Goal: Information Seeking & Learning: Learn about a topic

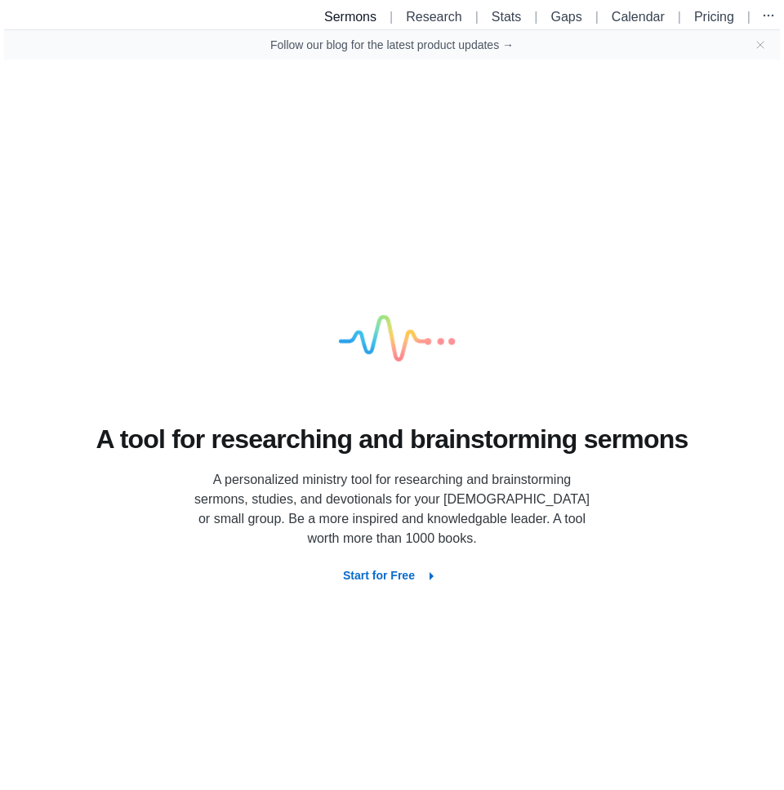
click at [343, 13] on link "Sermons" at bounding box center [350, 17] width 52 height 14
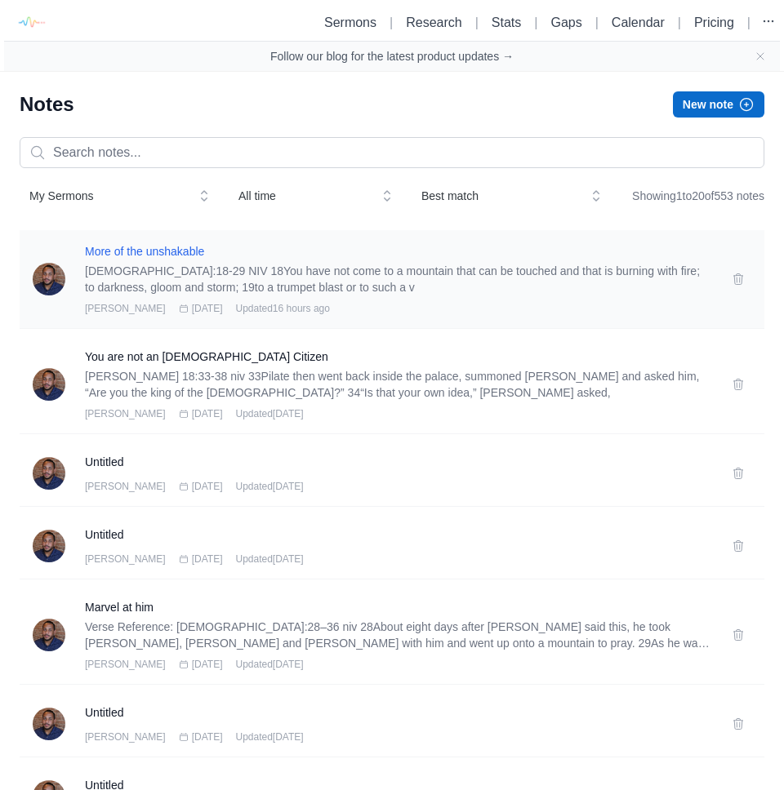
click at [132, 260] on h3 "More of the unshakable" at bounding box center [398, 251] width 627 height 16
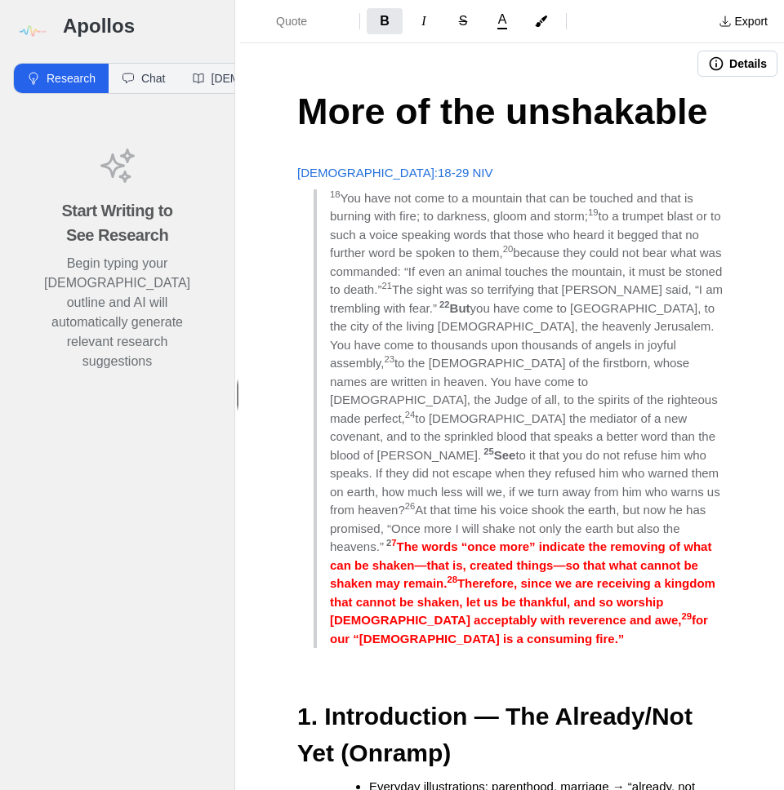
click at [396, 538] on strong "7" at bounding box center [393, 543] width 5 height 10
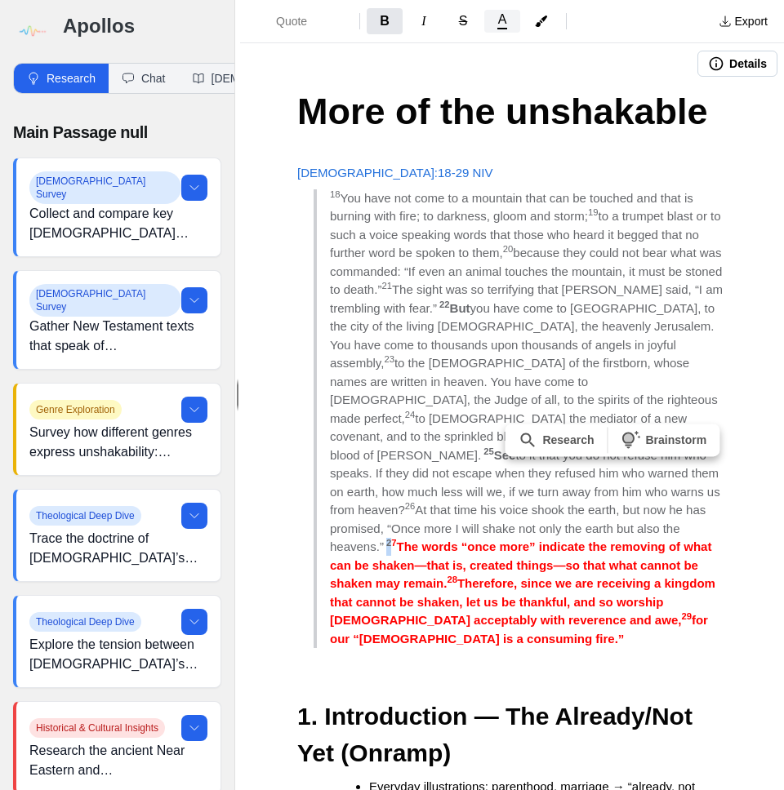
click at [505, 22] on span "A" at bounding box center [502, 19] width 9 height 13
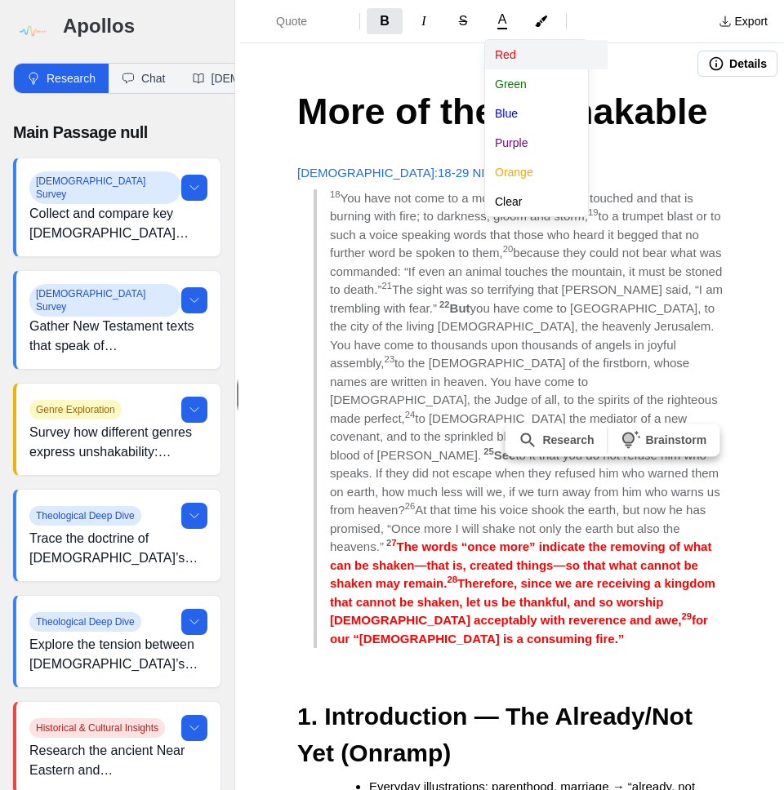
click at [504, 60] on button "Red" at bounding box center [546, 54] width 122 height 29
click at [274, 104] on div "Quote B I S A [PERSON_NAME] Blue Purple Orange Clear Export Details More of the…" at bounding box center [512, 395] width 544 height 790
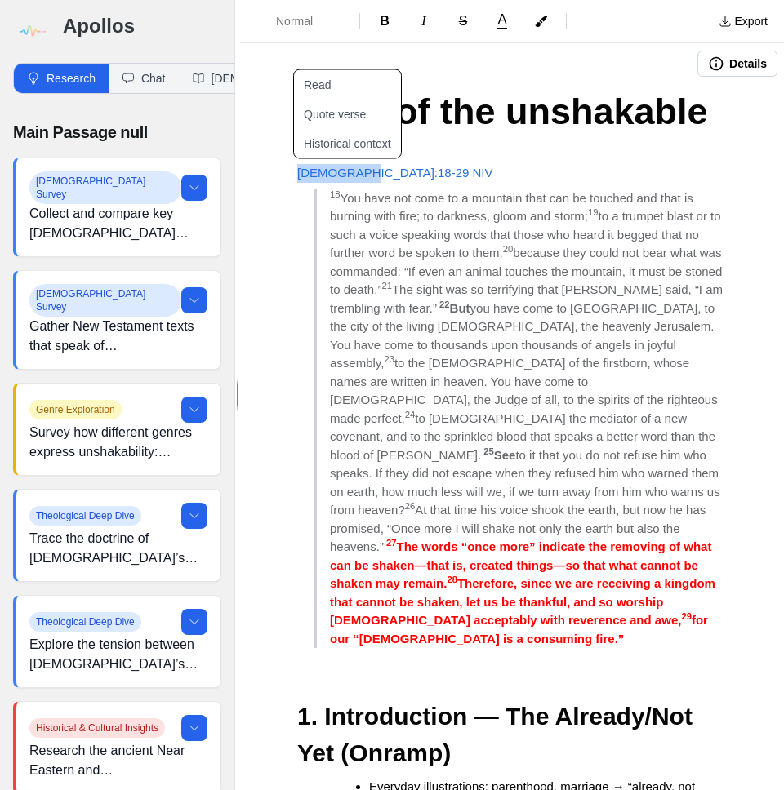
drag, startPoint x: 293, startPoint y: 171, endPoint x: 364, endPoint y: 176, distance: 71.3
copy span "Hebrews 12"
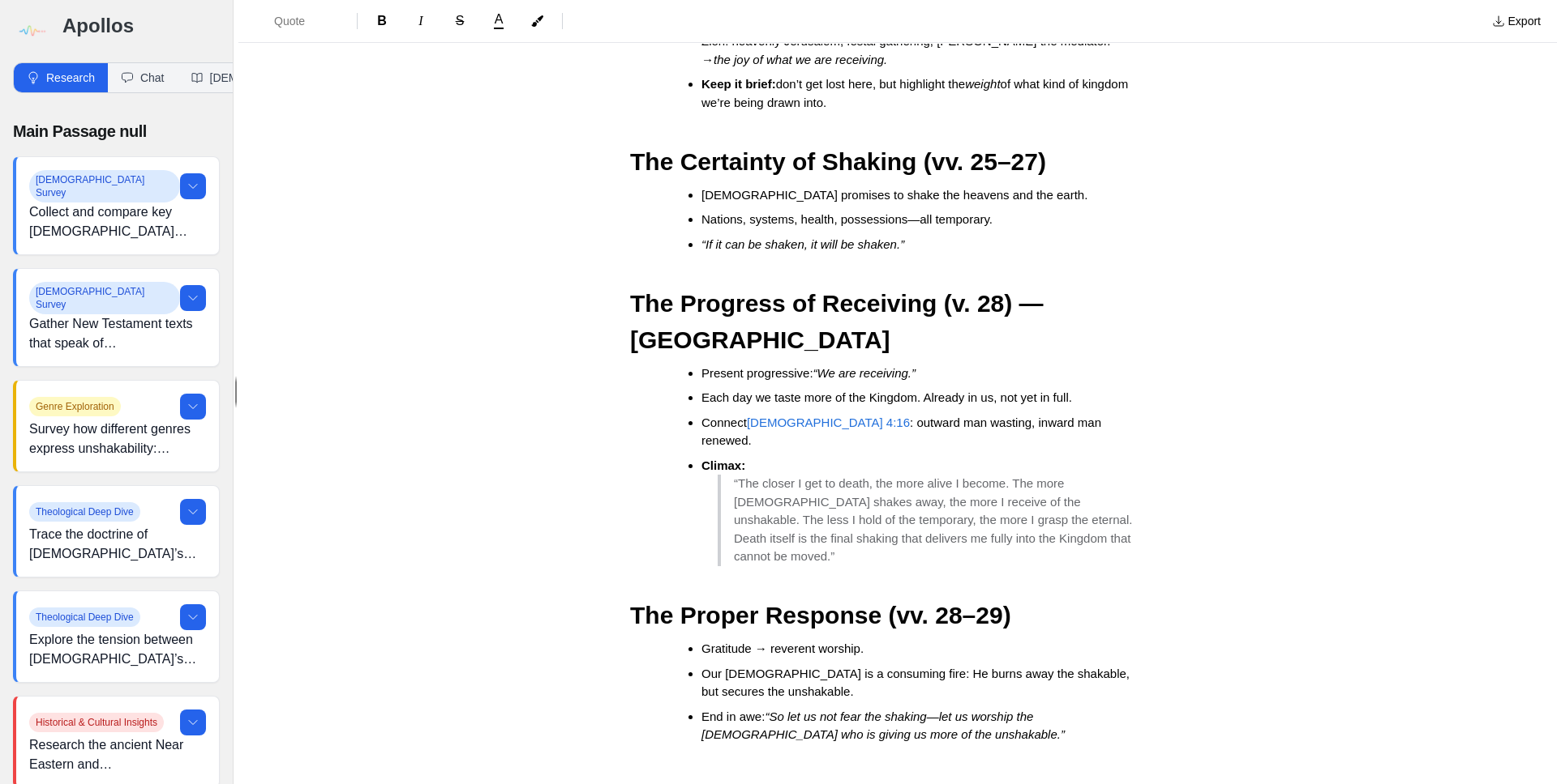
scroll to position [1043, 0]
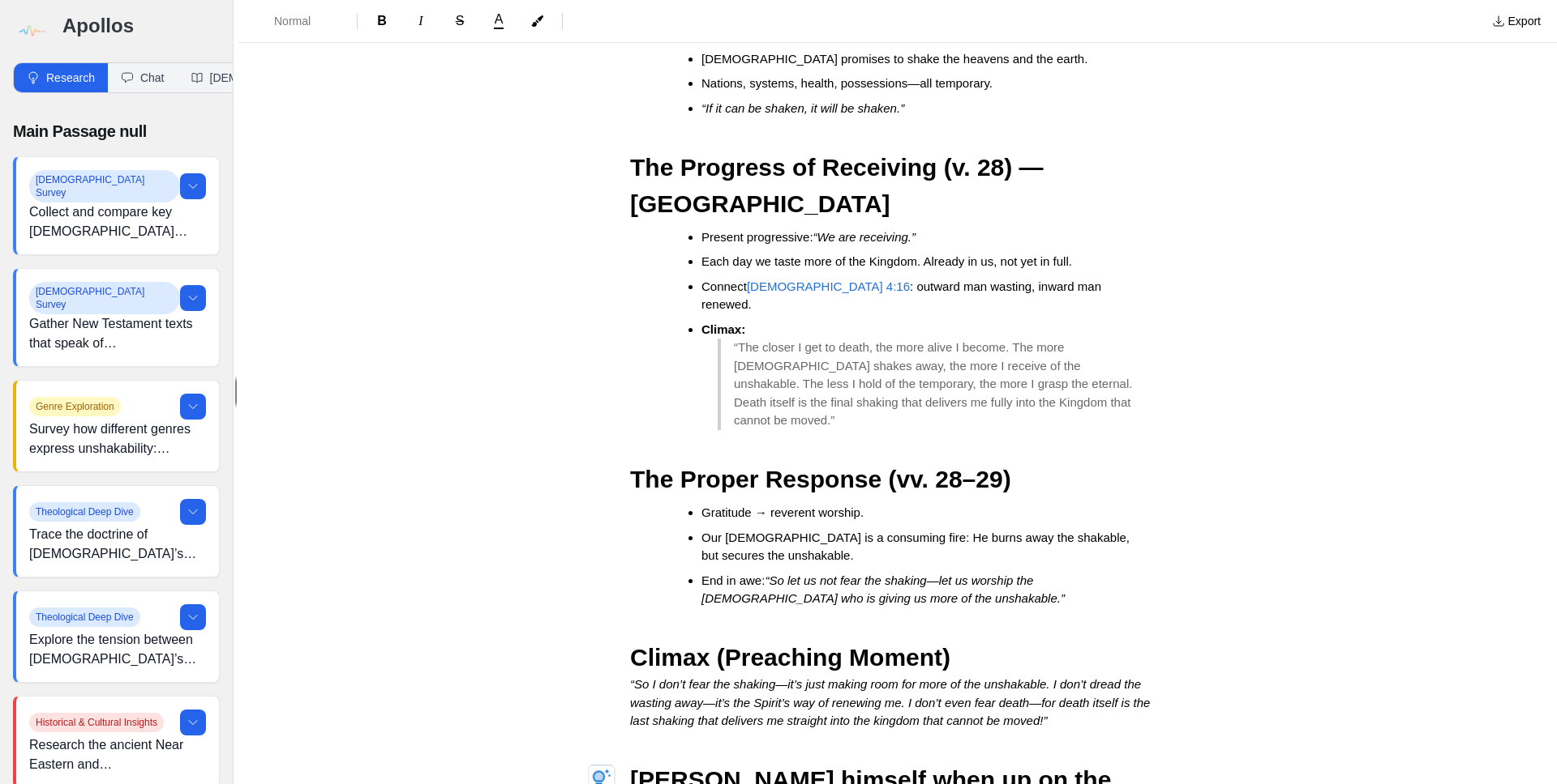
scroll to position [1264, 0]
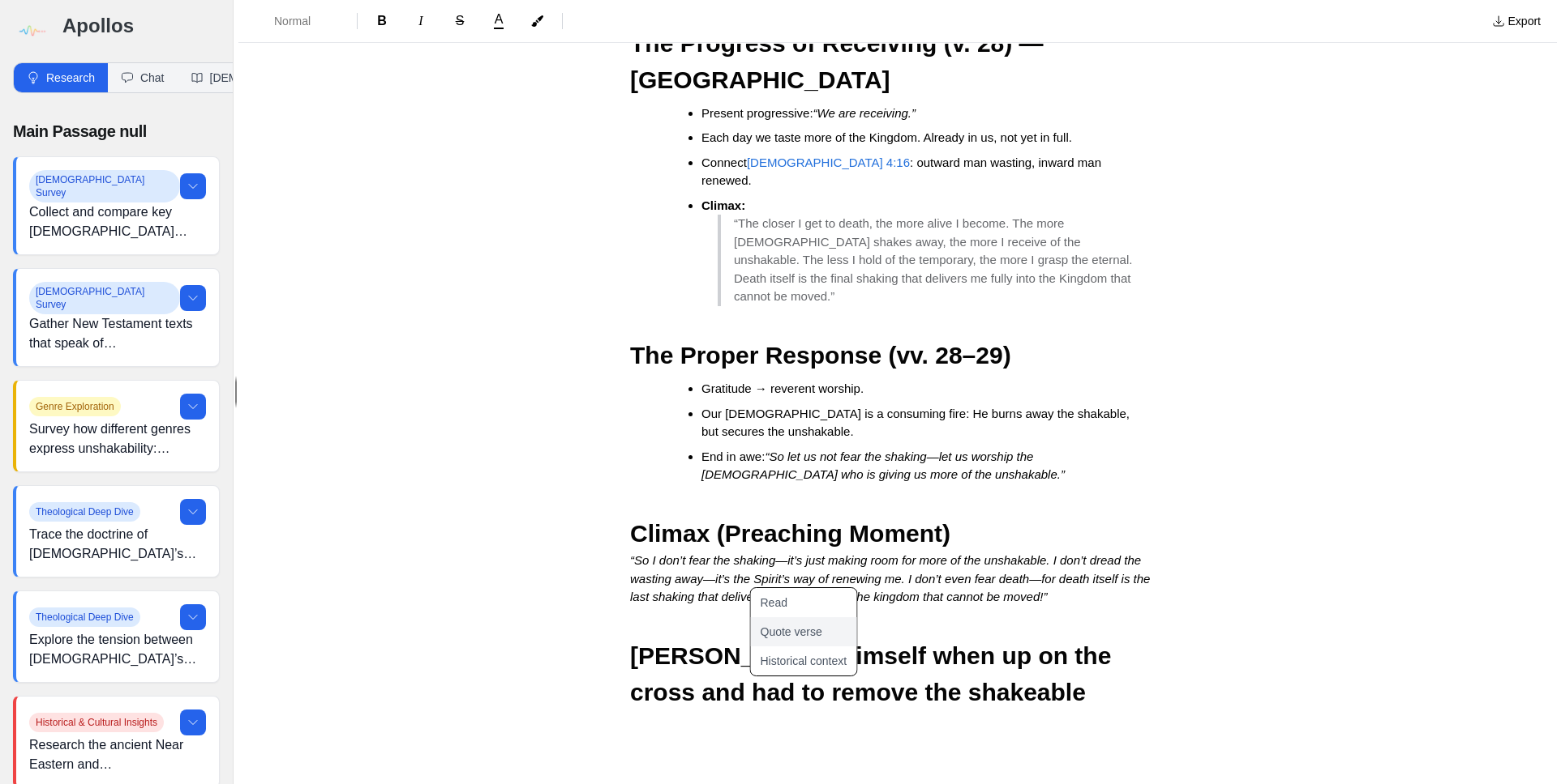
click at [778, 631] on button "Quote verse" at bounding box center [812, 631] width 126 height 29
click at [778, 638] on h2 "[PERSON_NAME] himself when up on the cross and had to remove the shakeable" at bounding box center [897, 674] width 535 height 72
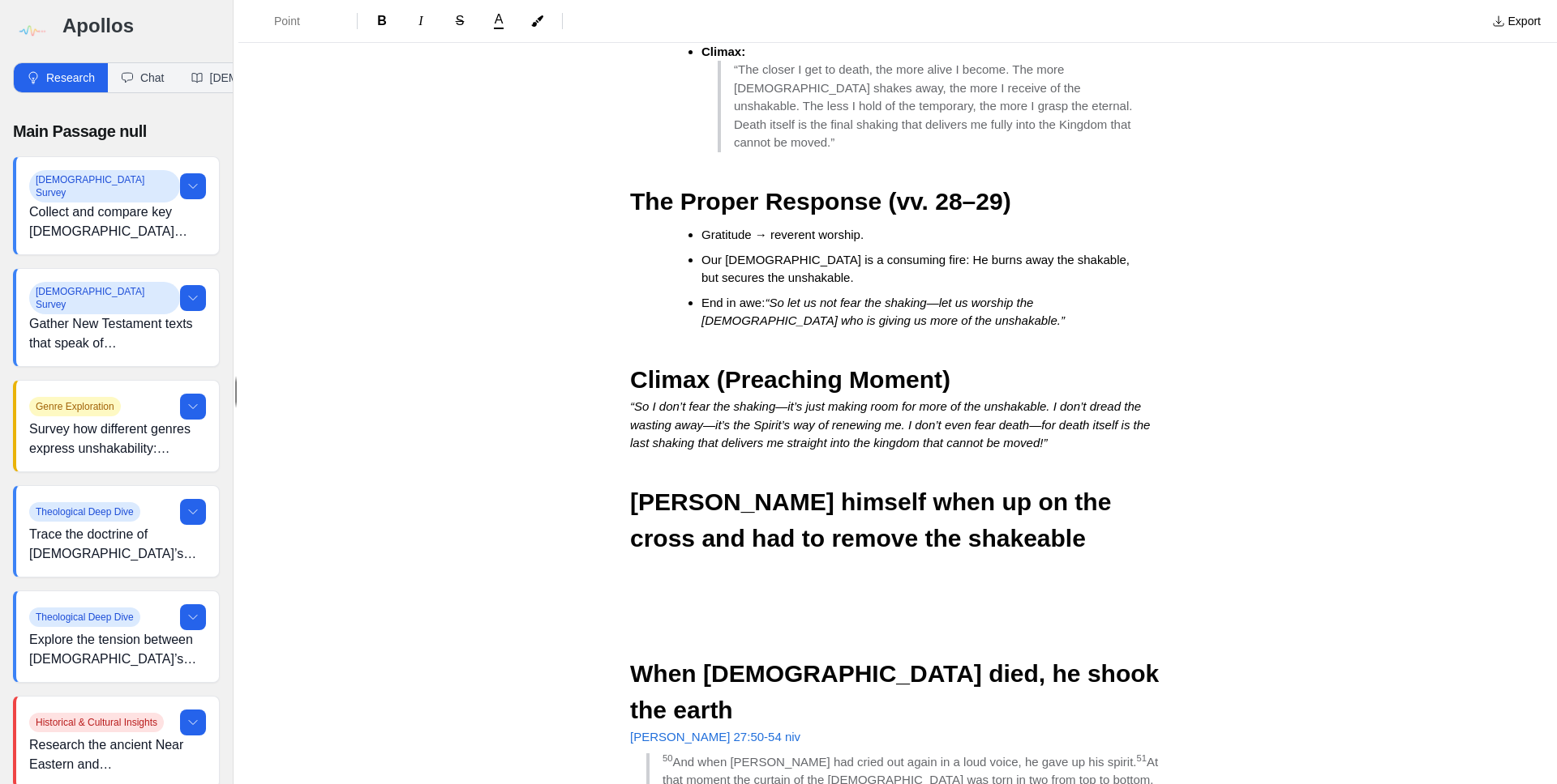
scroll to position [1434, 0]
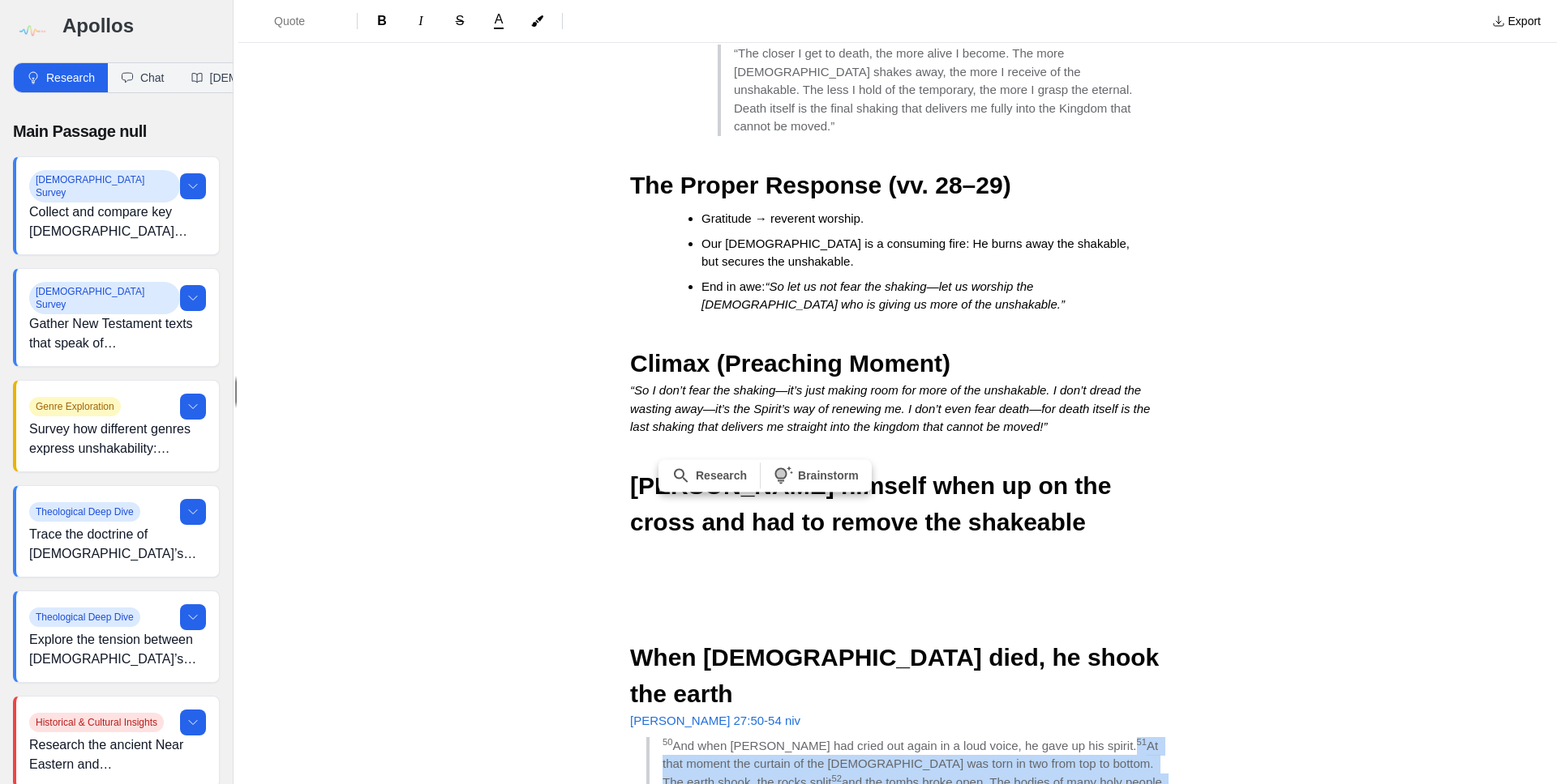
drag, startPoint x: 1080, startPoint y: 543, endPoint x: 901, endPoint y: 620, distance: 194.9
click at [532, 27] on icon "button" at bounding box center [537, 21] width 13 height 13
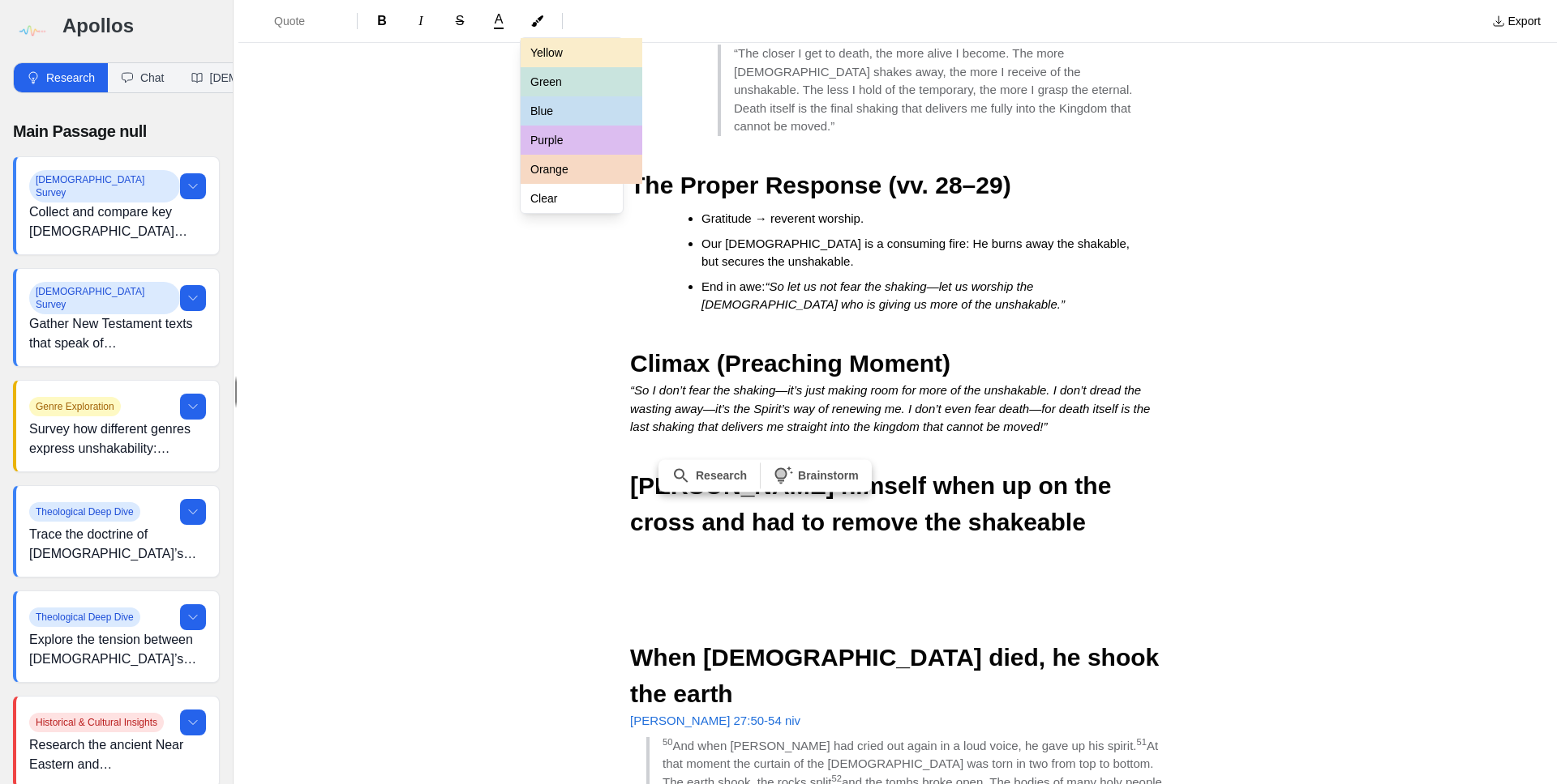
click at [555, 86] on button "Green" at bounding box center [581, 81] width 121 height 29
click at [778, 618] on div "Quote B I S A Yellow Green Blue Purple Orange Clear Export Details More of the …" at bounding box center [898, 392] width 1319 height 784
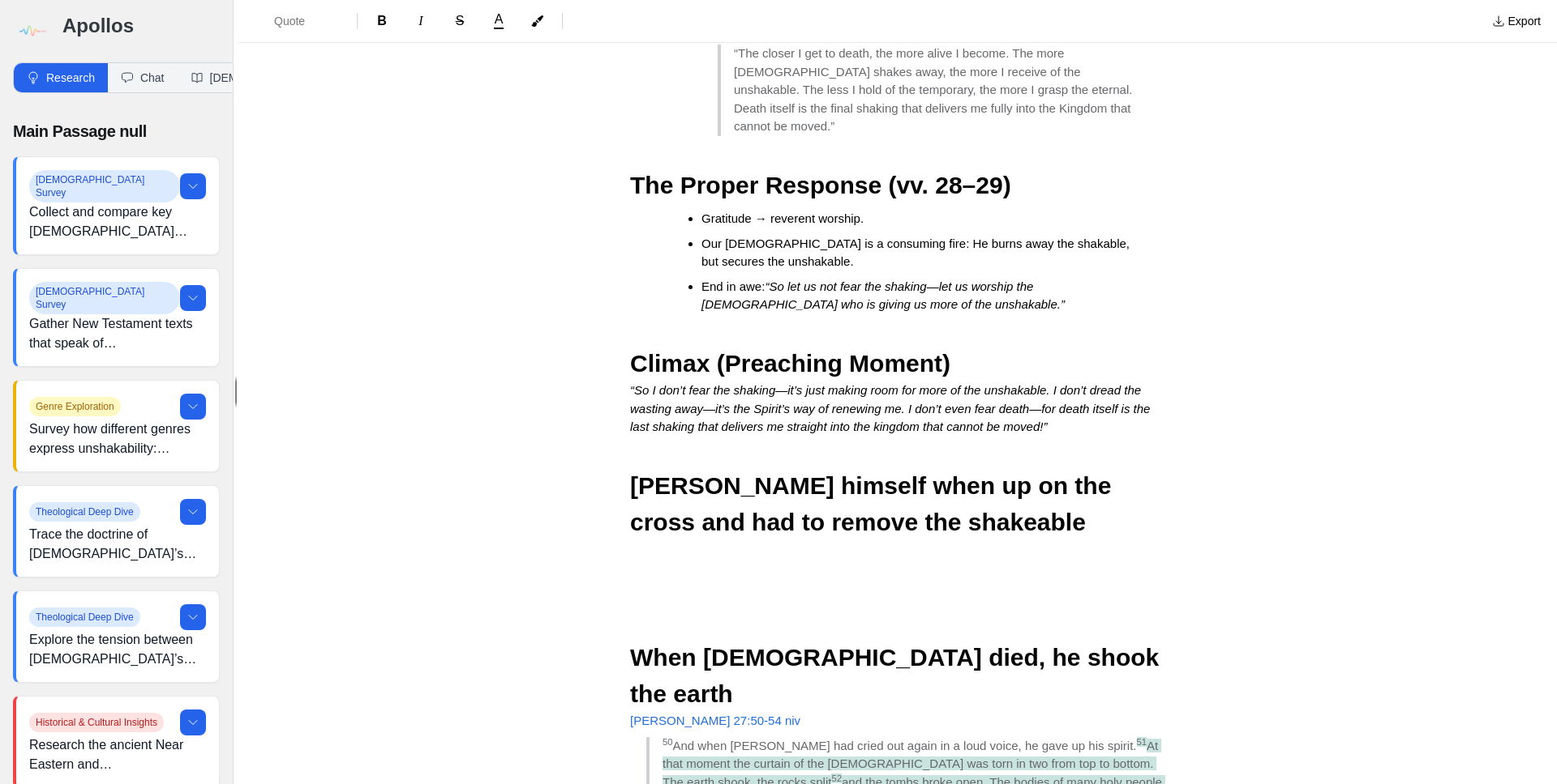
drag, startPoint x: 906, startPoint y: 616, endPoint x: 936, endPoint y: 649, distance: 44.6
click at [532, 10] on div "Quote B I S A" at bounding box center [862, 21] width 1234 height 29
drag, startPoint x: 908, startPoint y: 614, endPoint x: 929, endPoint y: 647, distance: 39.1
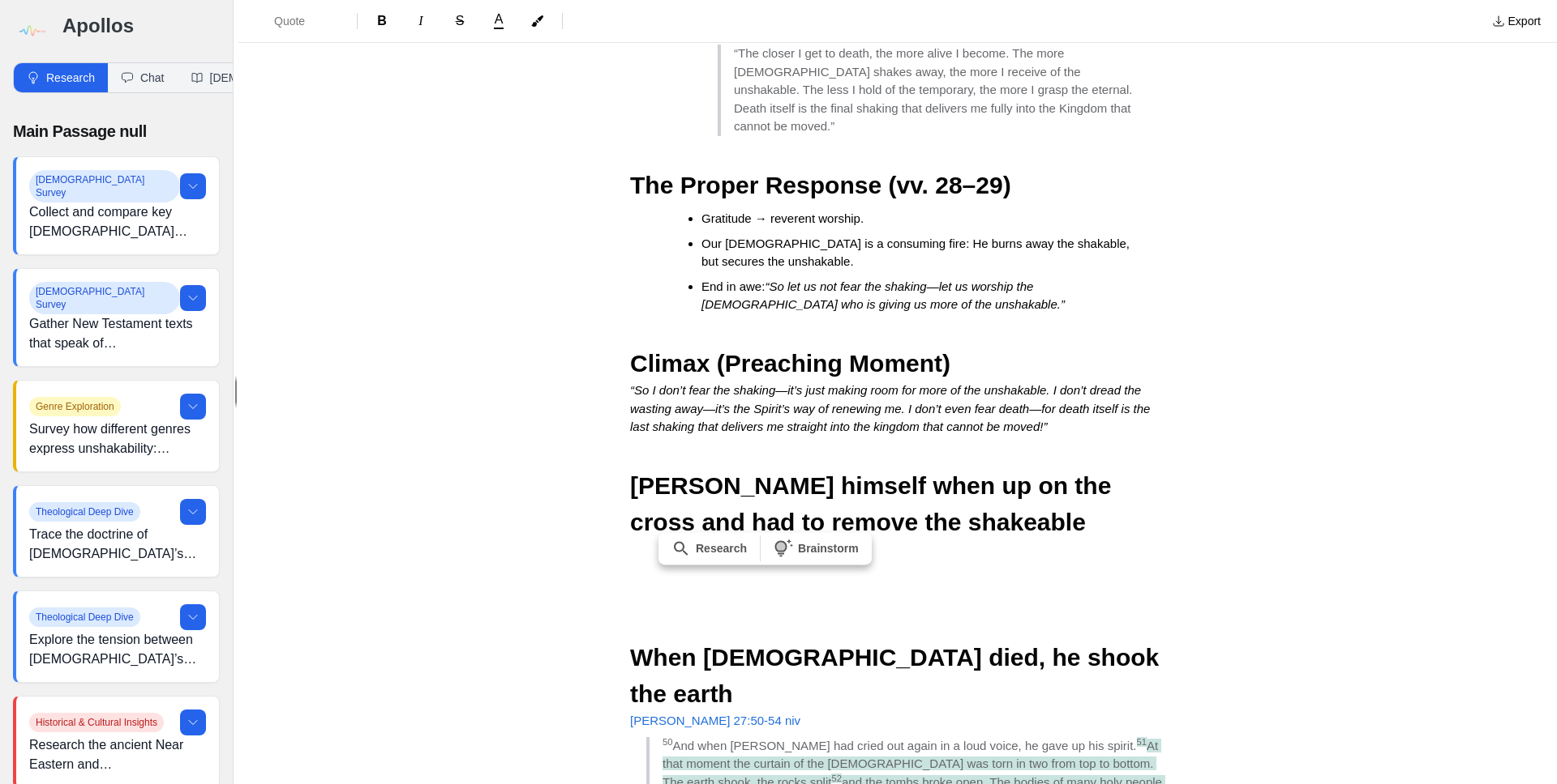
click at [500, 23] on span "A" at bounding box center [498, 19] width 9 height 13
click at [515, 92] on button "Green" at bounding box center [542, 82] width 121 height 29
click at [778, 642] on div "Quote B I S A [PERSON_NAME] Blue Purple Orange Clear Export Details More of the…" at bounding box center [898, 392] width 1319 height 784
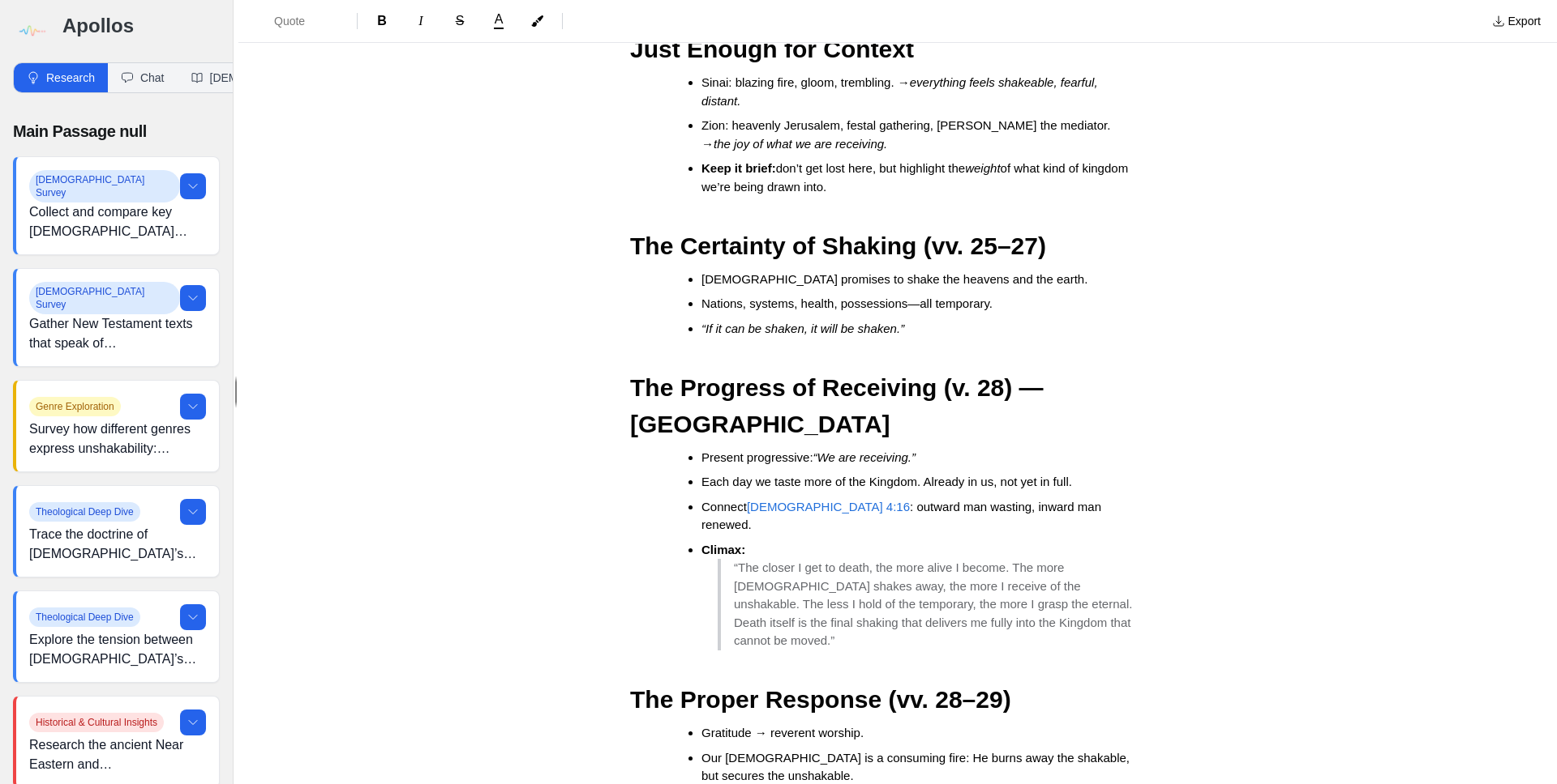
scroll to position [923, 0]
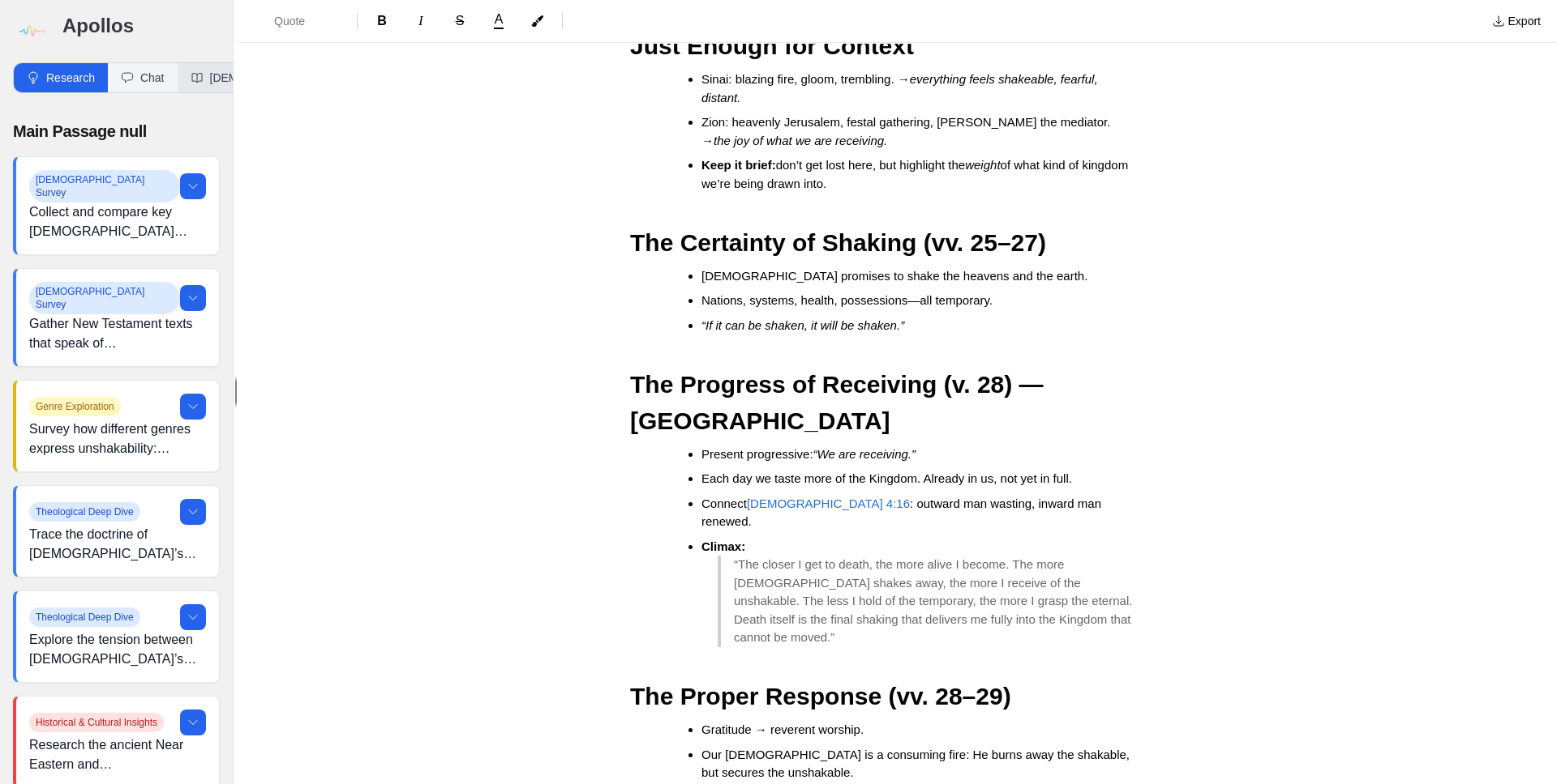
click at [211, 83] on button "[DEMOGRAPHIC_DATA]" at bounding box center [264, 77] width 173 height 29
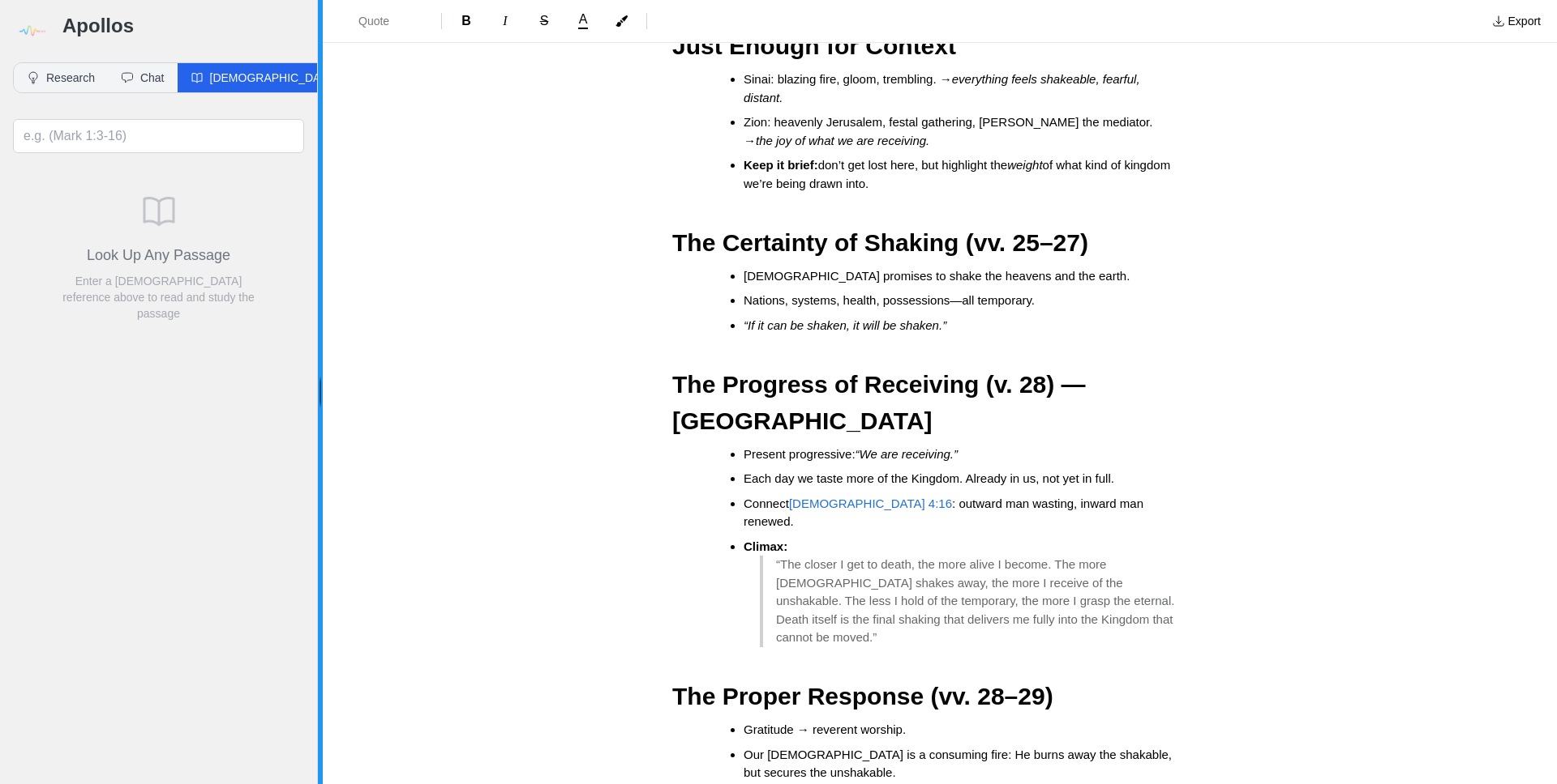
drag, startPoint x: 235, startPoint y: 390, endPoint x: 341, endPoint y: 391, distance: 106.0
click at [323, 390] on div at bounding box center [320, 392] width 5 height 784
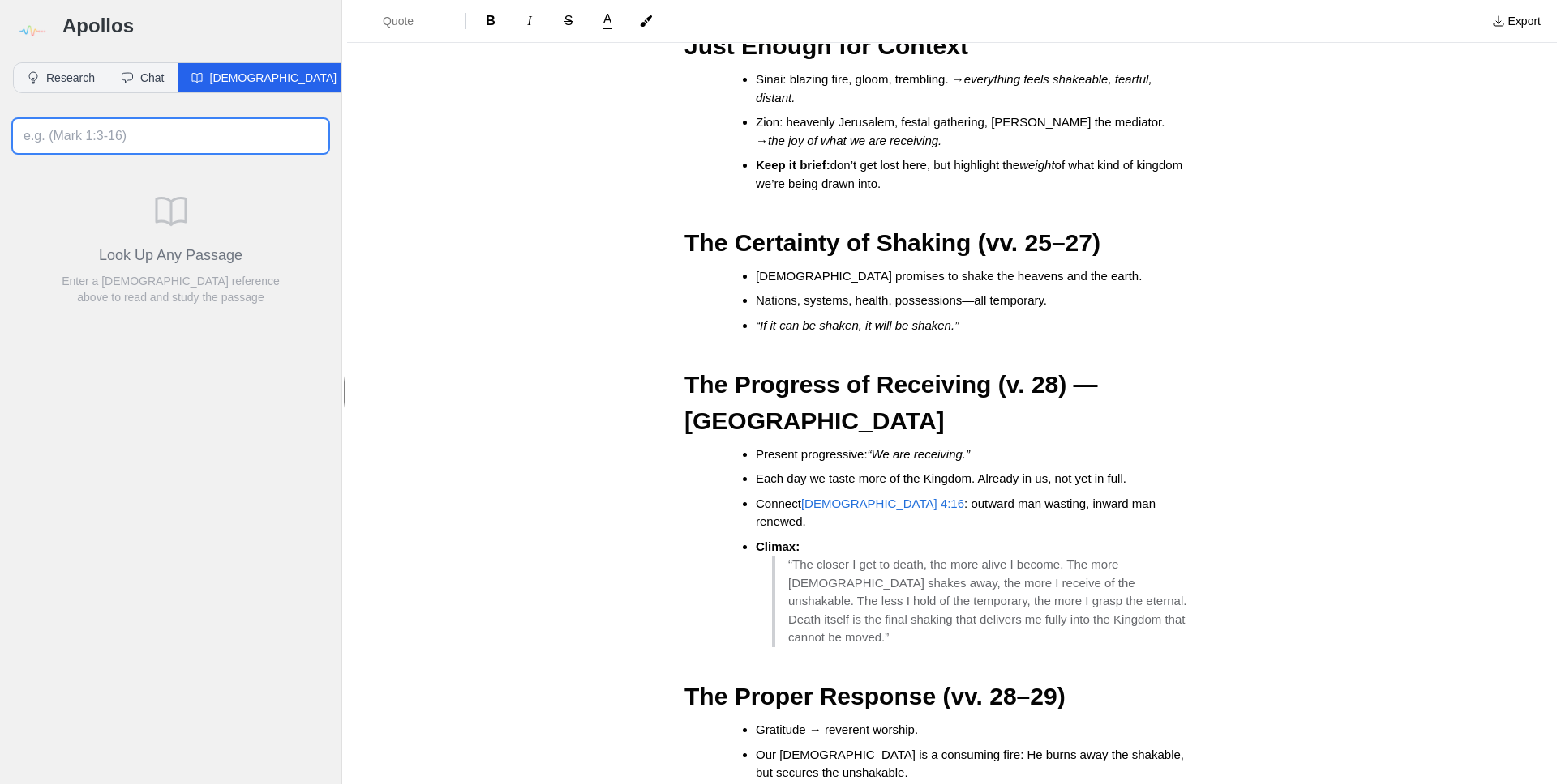
click at [92, 139] on input at bounding box center [171, 136] width 316 height 34
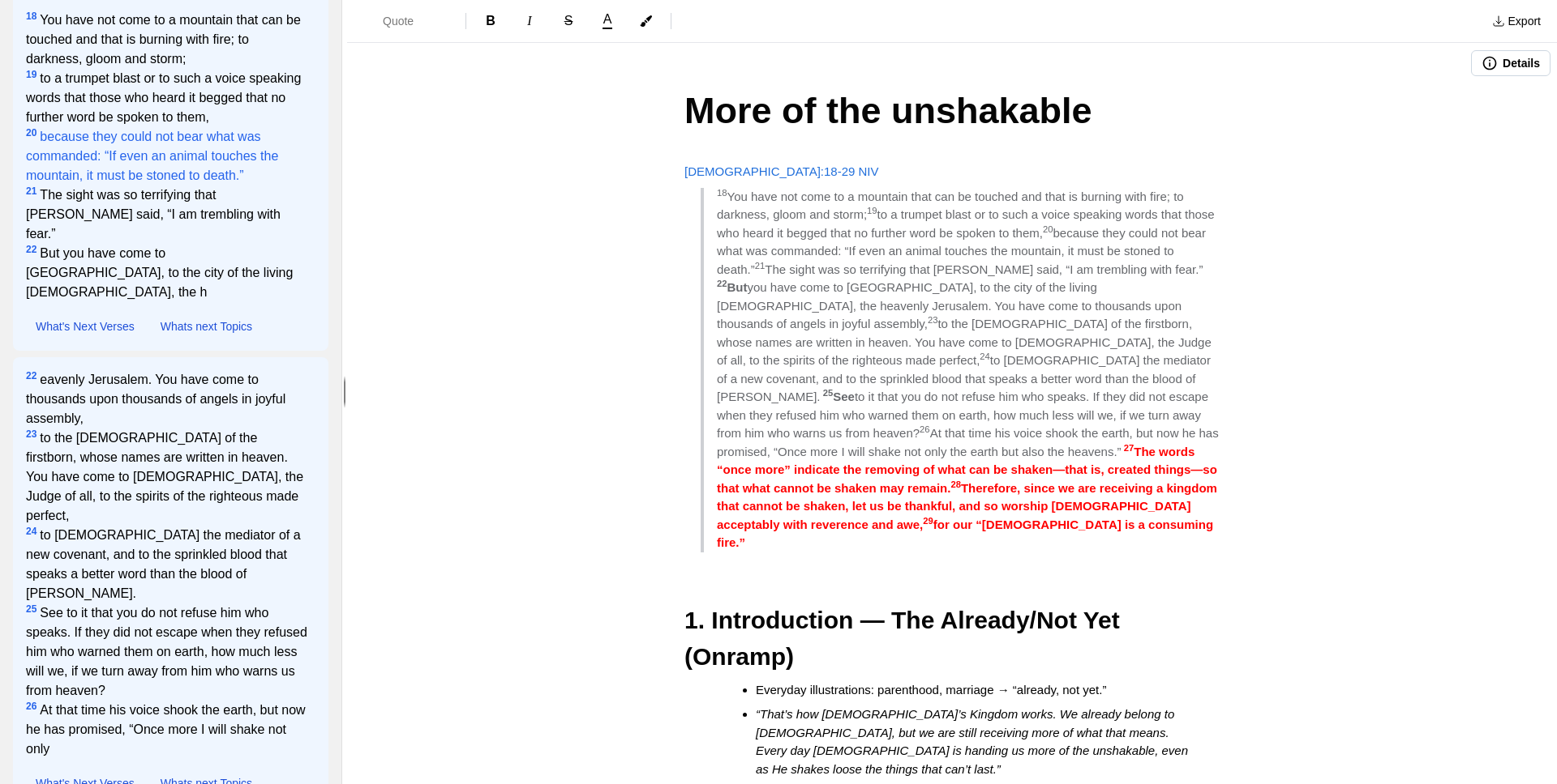
scroll to position [223, 0]
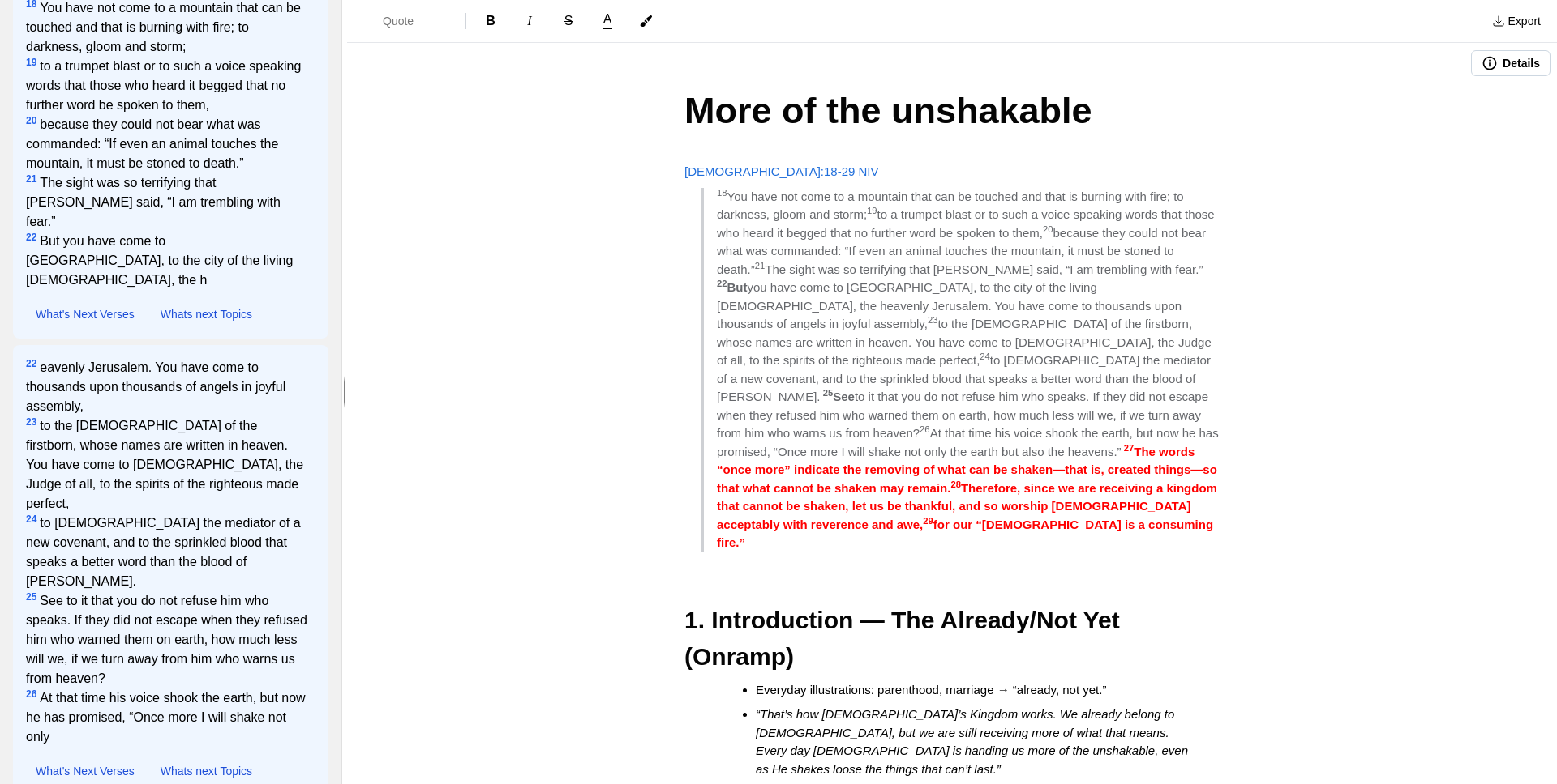
type input "Hebrews 12:18-29"
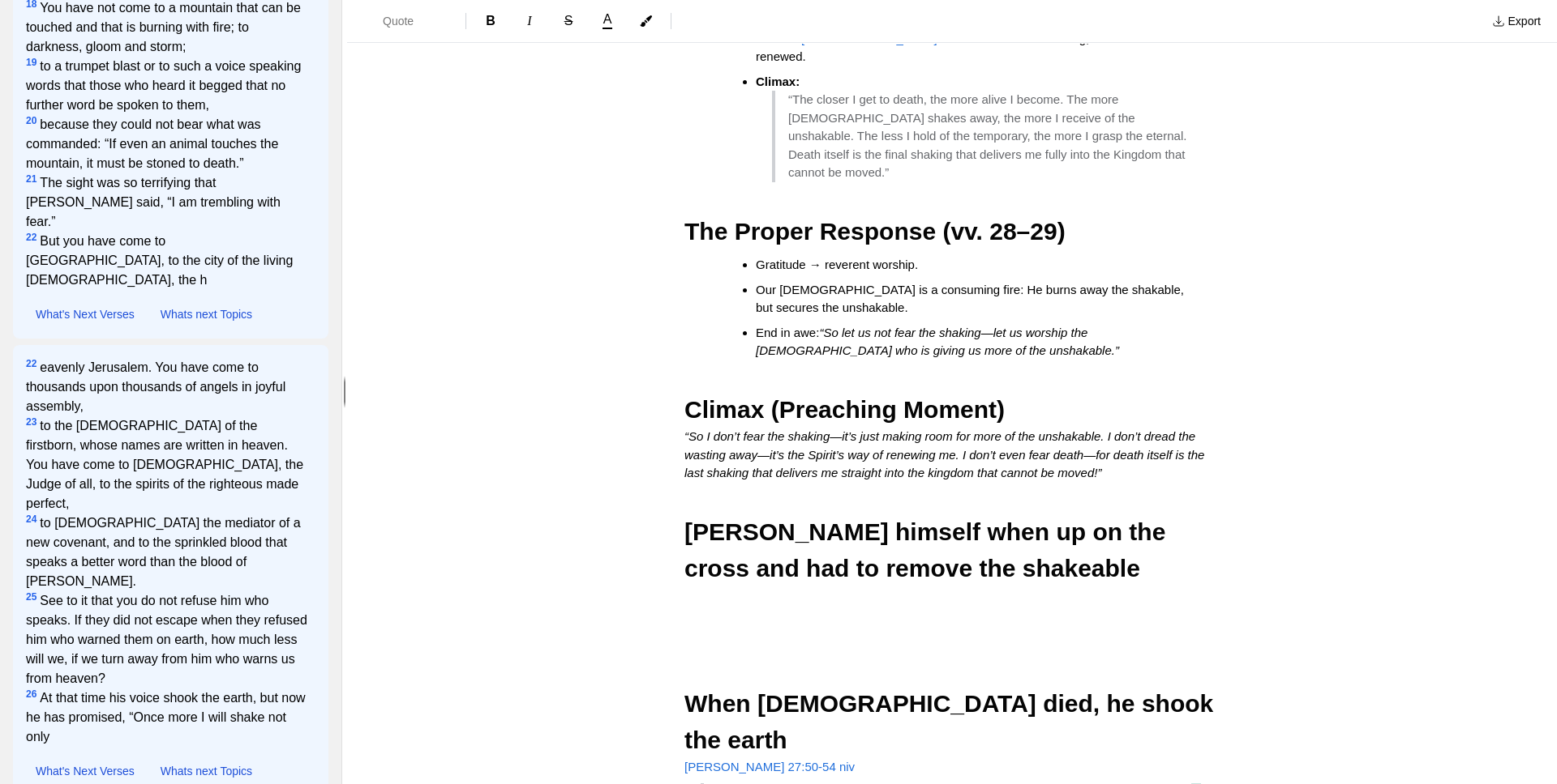
scroll to position [1434, 0]
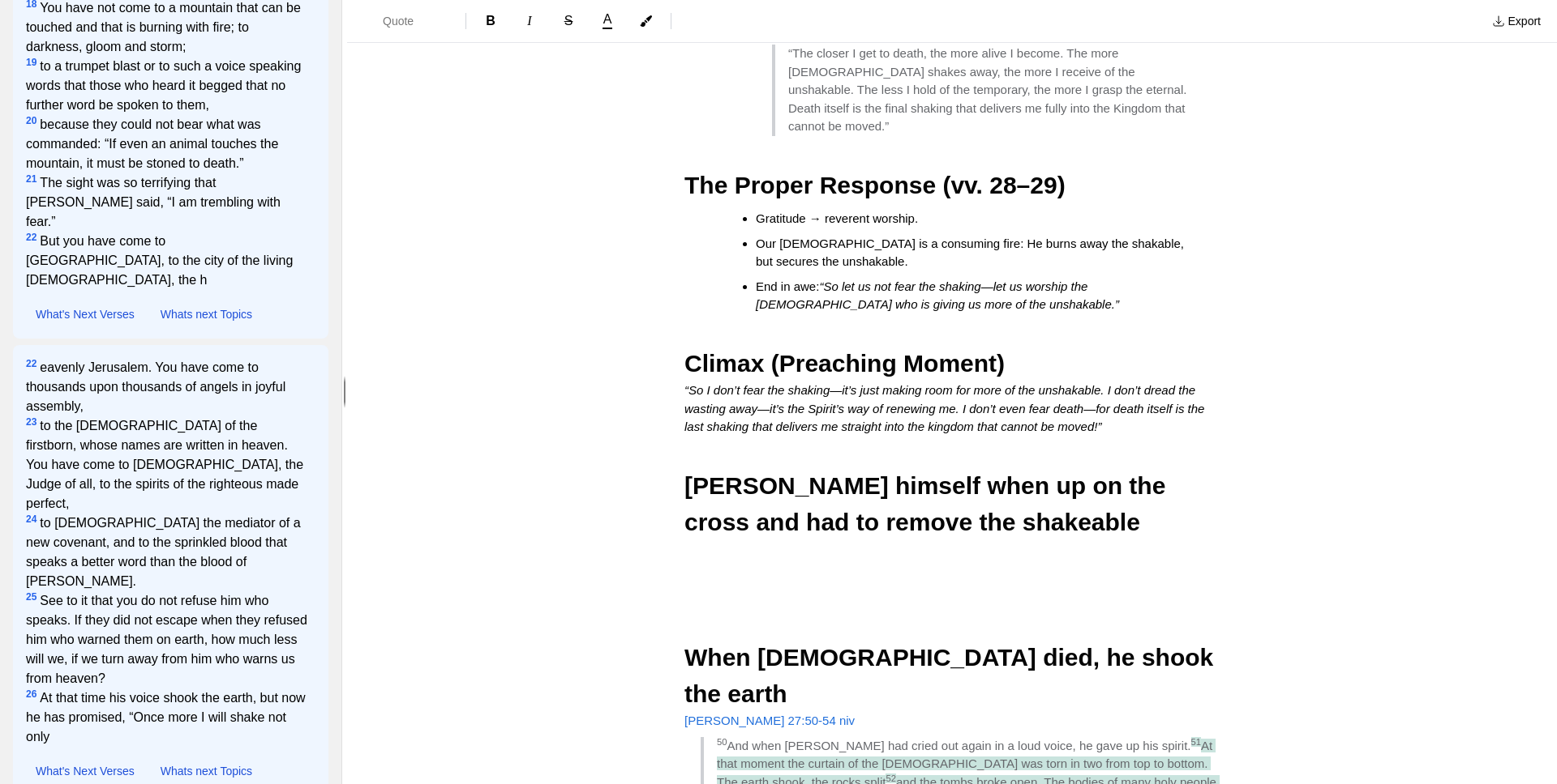
click at [778, 472] on span "[PERSON_NAME] himself when up on the cross and had to remove the shakeable" at bounding box center [928, 504] width 489 height 64
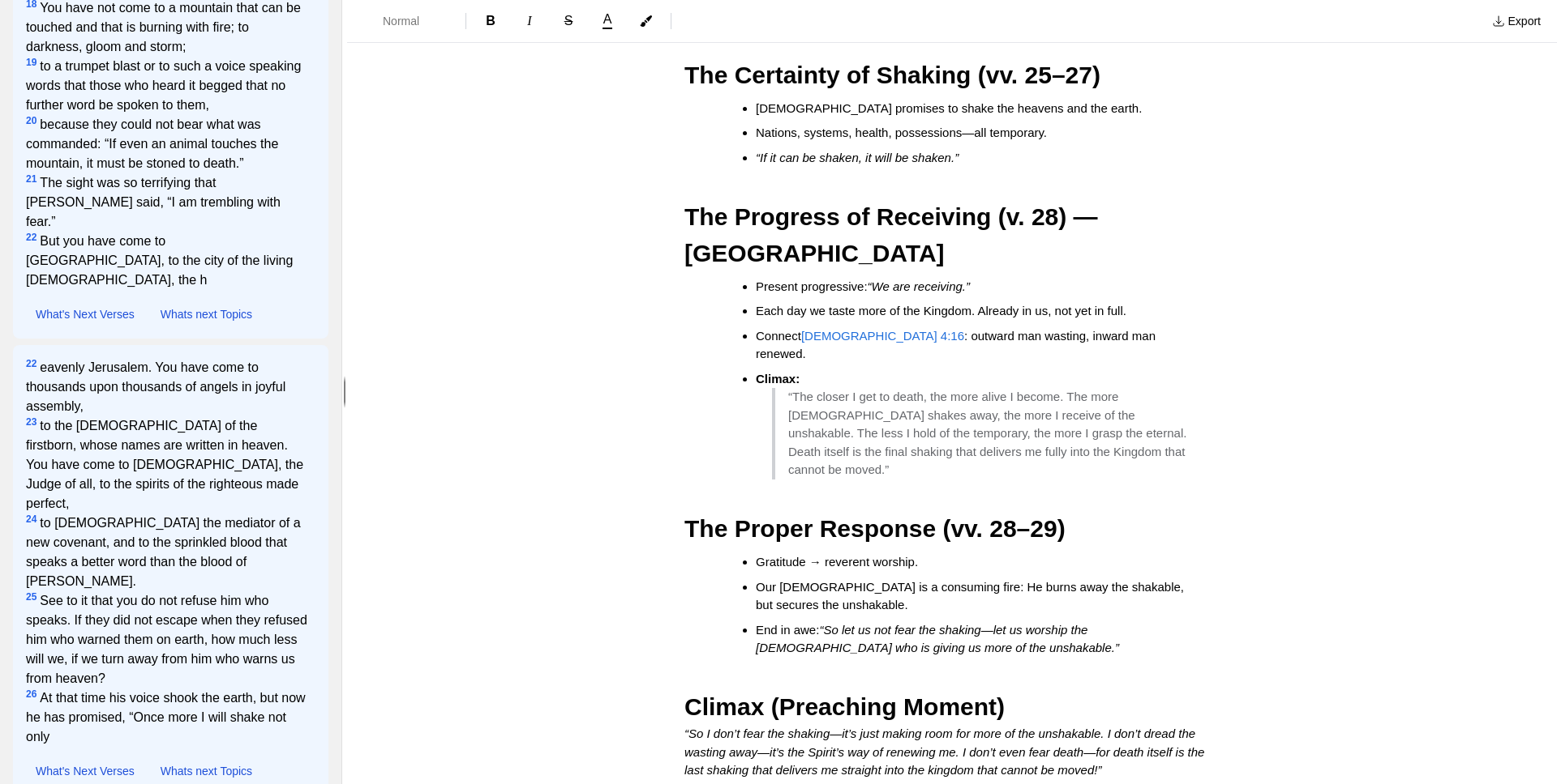
scroll to position [1089, 0]
click at [778, 623] on li "End in awe: “So let us not fear the shaking—let us worship the [DEMOGRAPHIC_DAT…" at bounding box center [974, 641] width 438 height 37
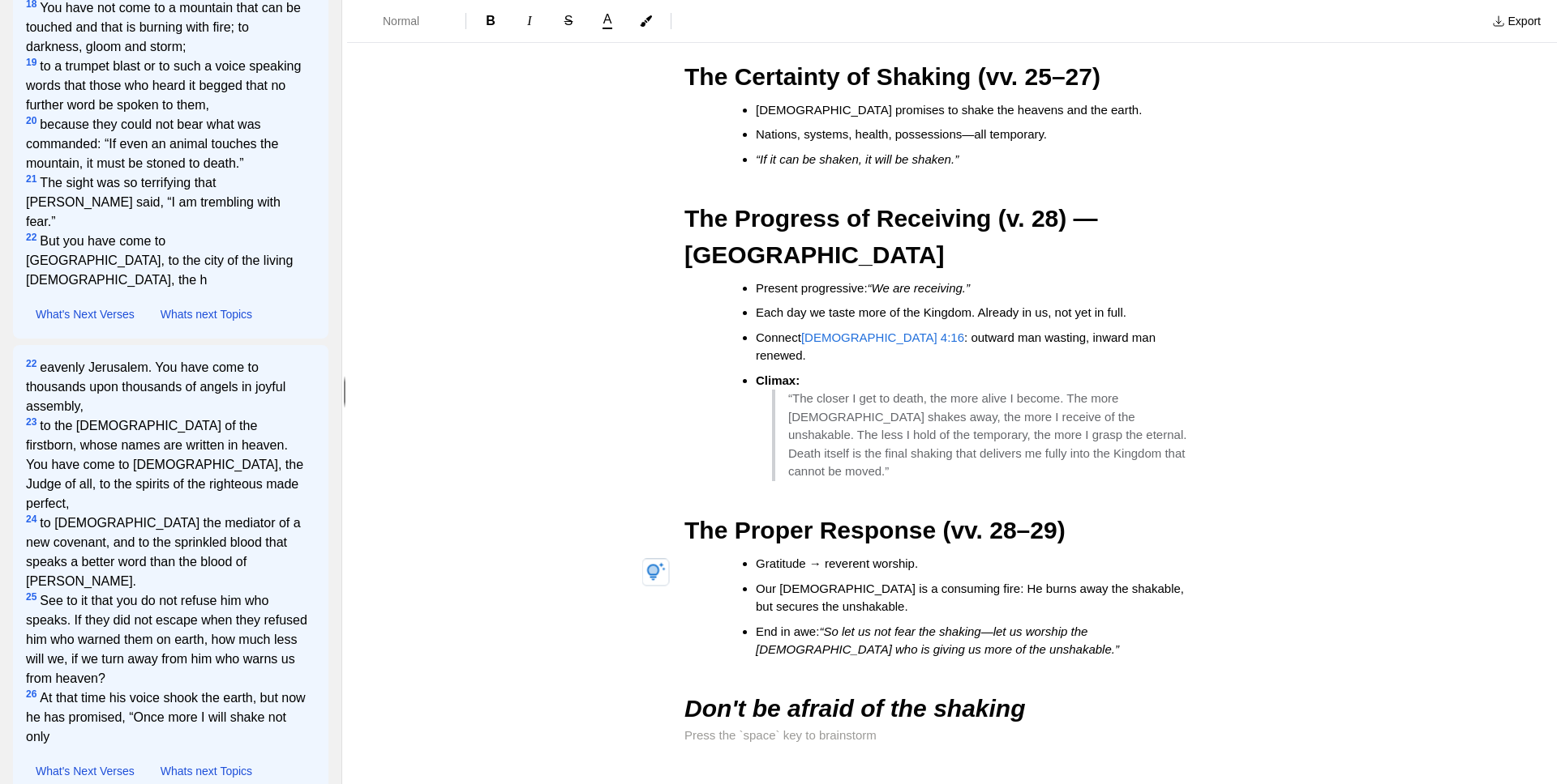
click at [778, 776] on h2 "Climax (Preaching Moment)" at bounding box center [951, 794] width 535 height 37
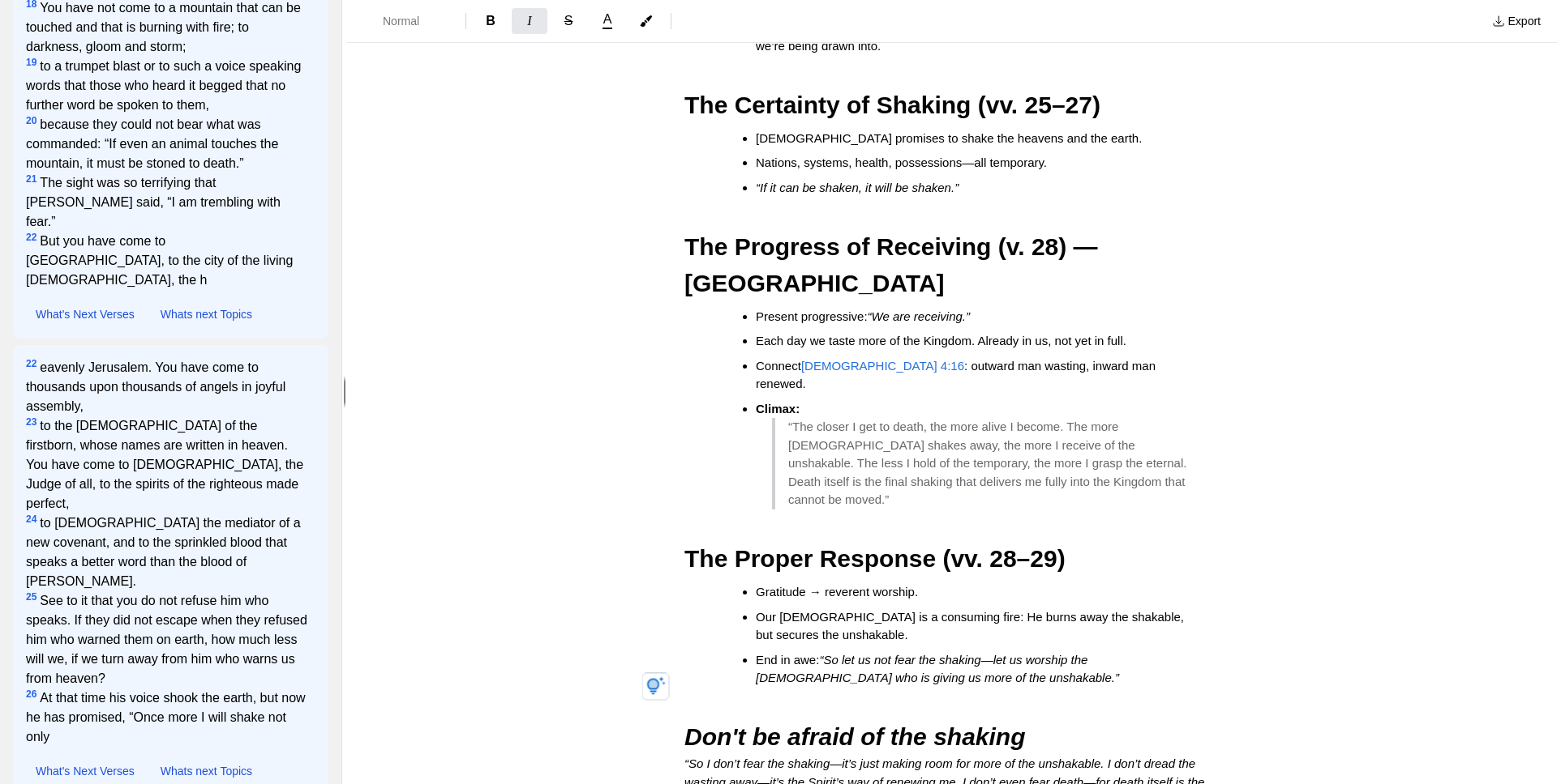
scroll to position [1063, 0]
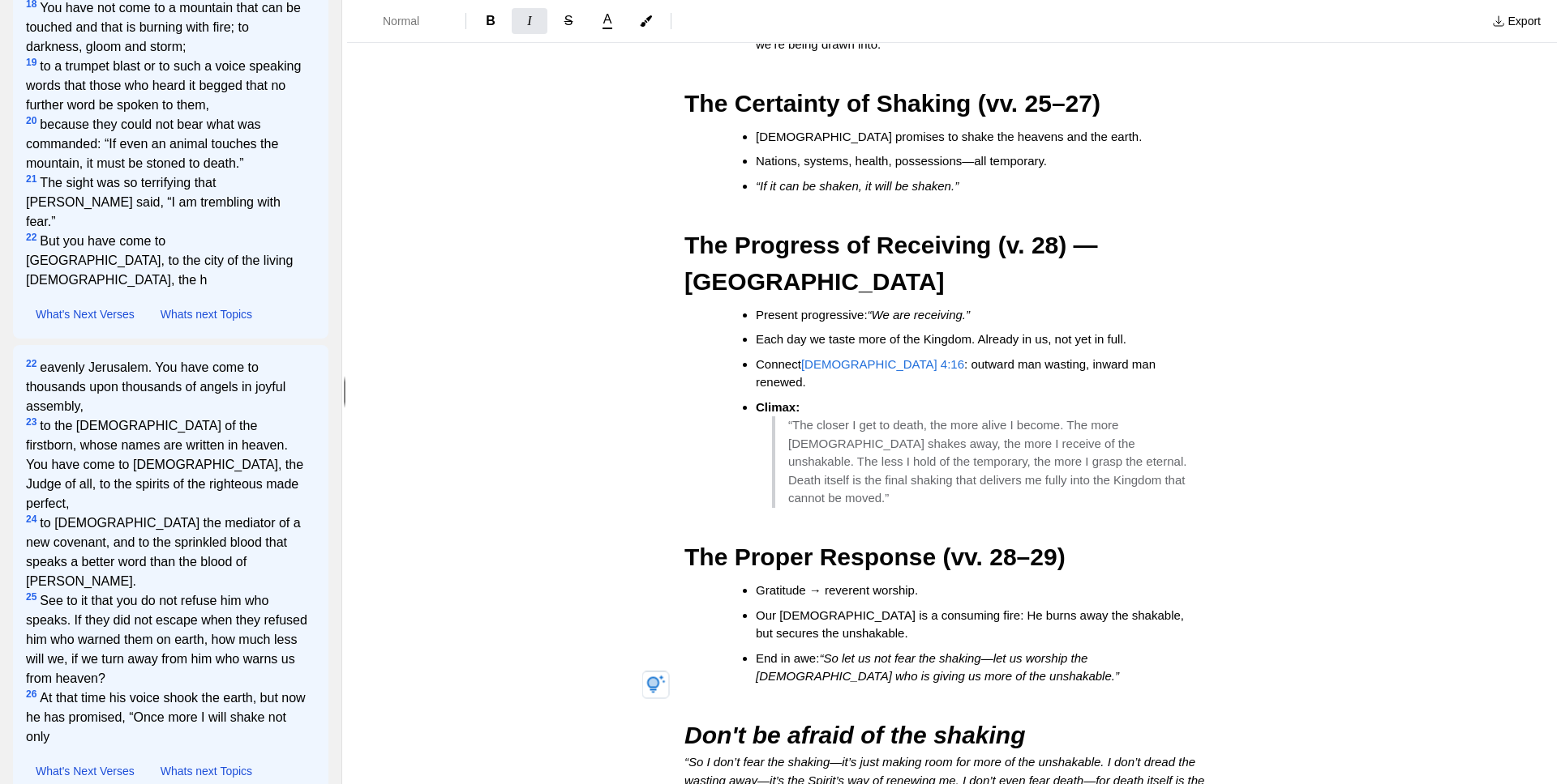
click at [778, 522] on div "More of the unshakable [DEMOGRAPHIC_DATA] 12:18-29 NIV 18 You have not come to …" at bounding box center [951, 257] width 648 height 2472
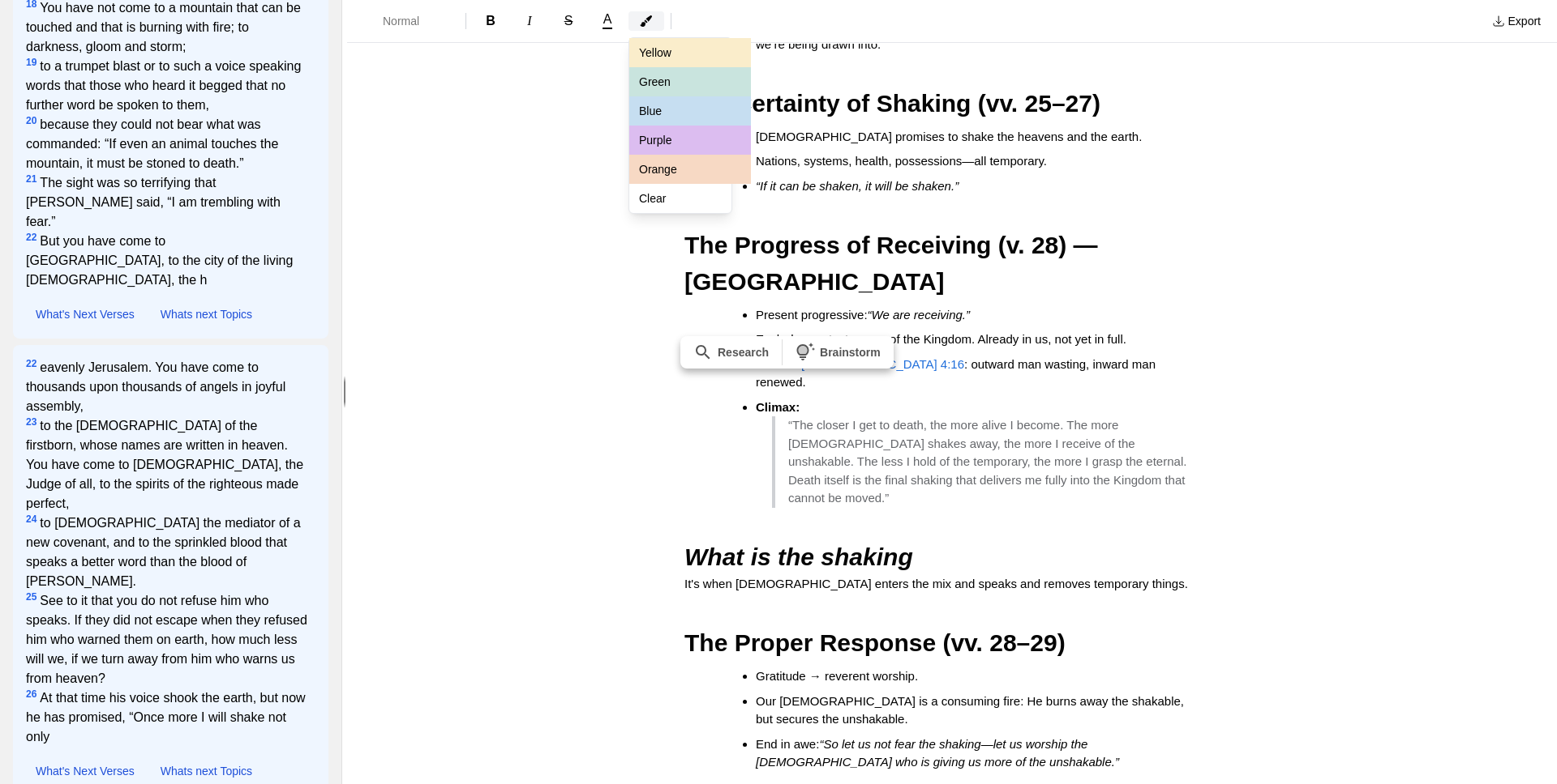
click at [641, 27] on icon "button" at bounding box center [645, 21] width 13 height 13
click at [665, 83] on button "Green" at bounding box center [690, 81] width 121 height 29
click at [664, 148] on button "Purple" at bounding box center [690, 140] width 121 height 29
click at [674, 345] on div "Normal B I S A Yellow Green Blue Purple Orange Clear Export Details More of the…" at bounding box center [951, 392] width 1209 height 784
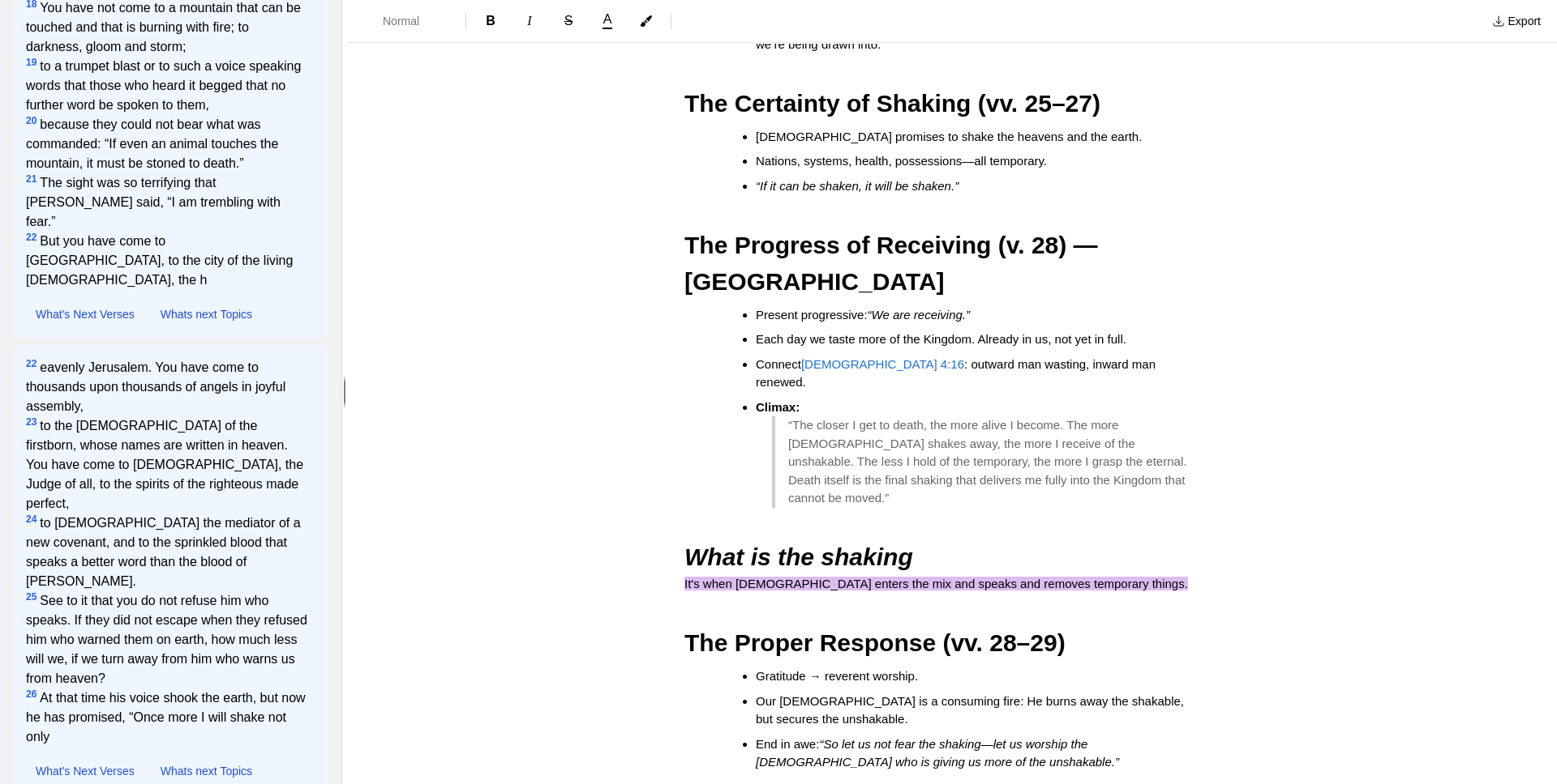
click at [768, 544] on em "What is the shaking" at bounding box center [798, 557] width 228 height 27
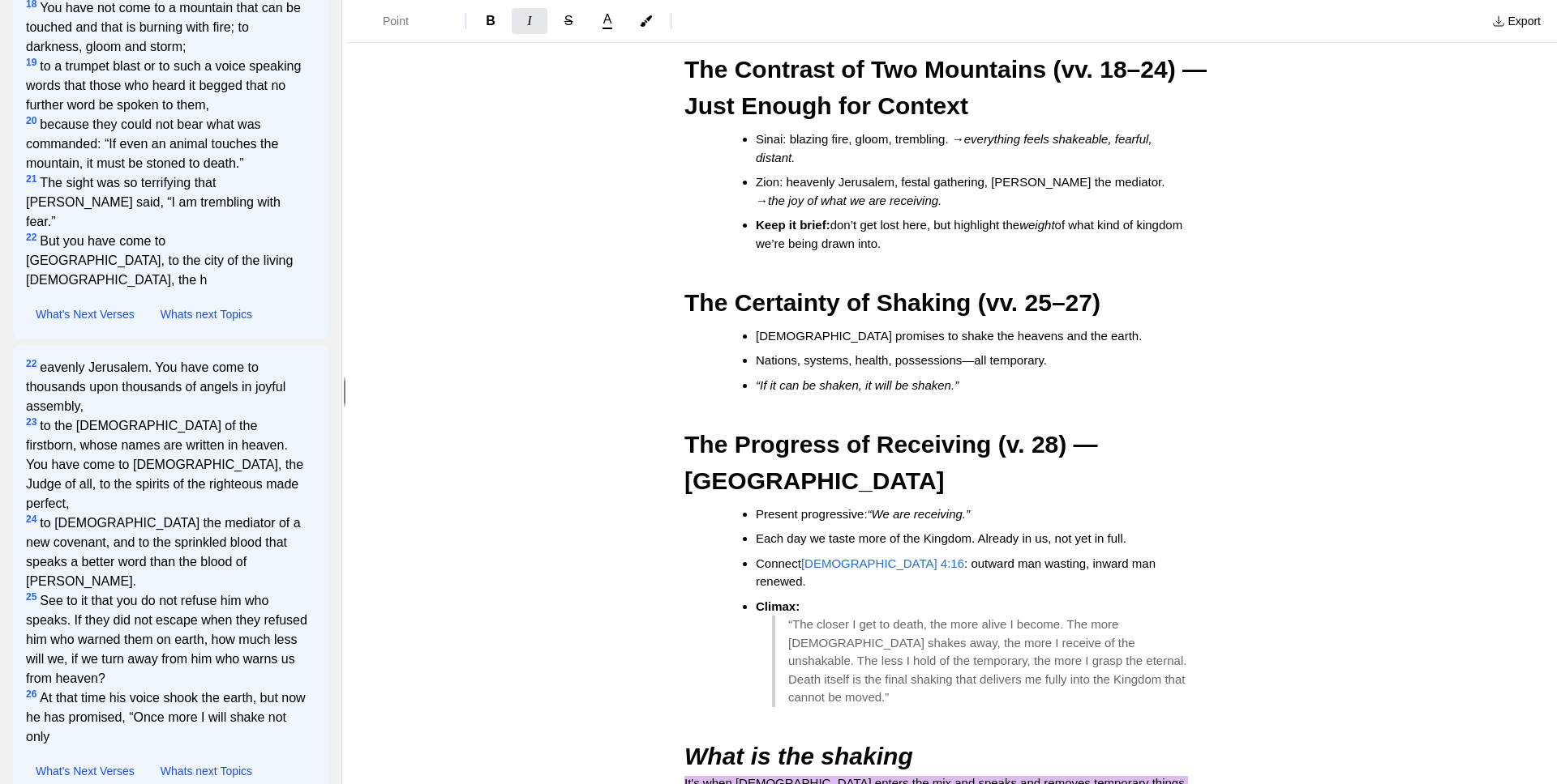
scroll to position [979, 0]
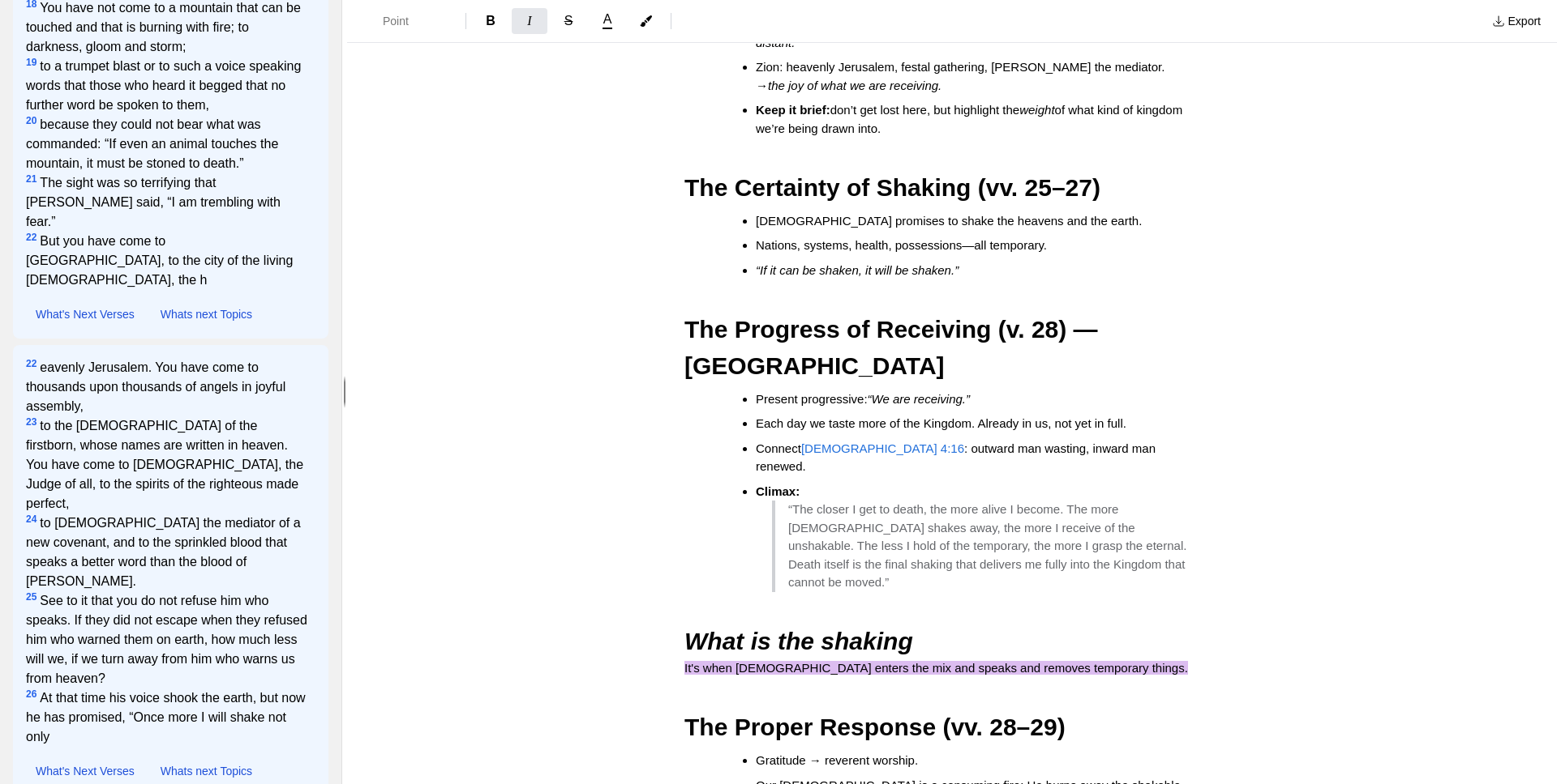
click at [778, 660] on p "It's when [DEMOGRAPHIC_DATA] enters the mix and speaks and removes temporary th…" at bounding box center [951, 669] width 535 height 19
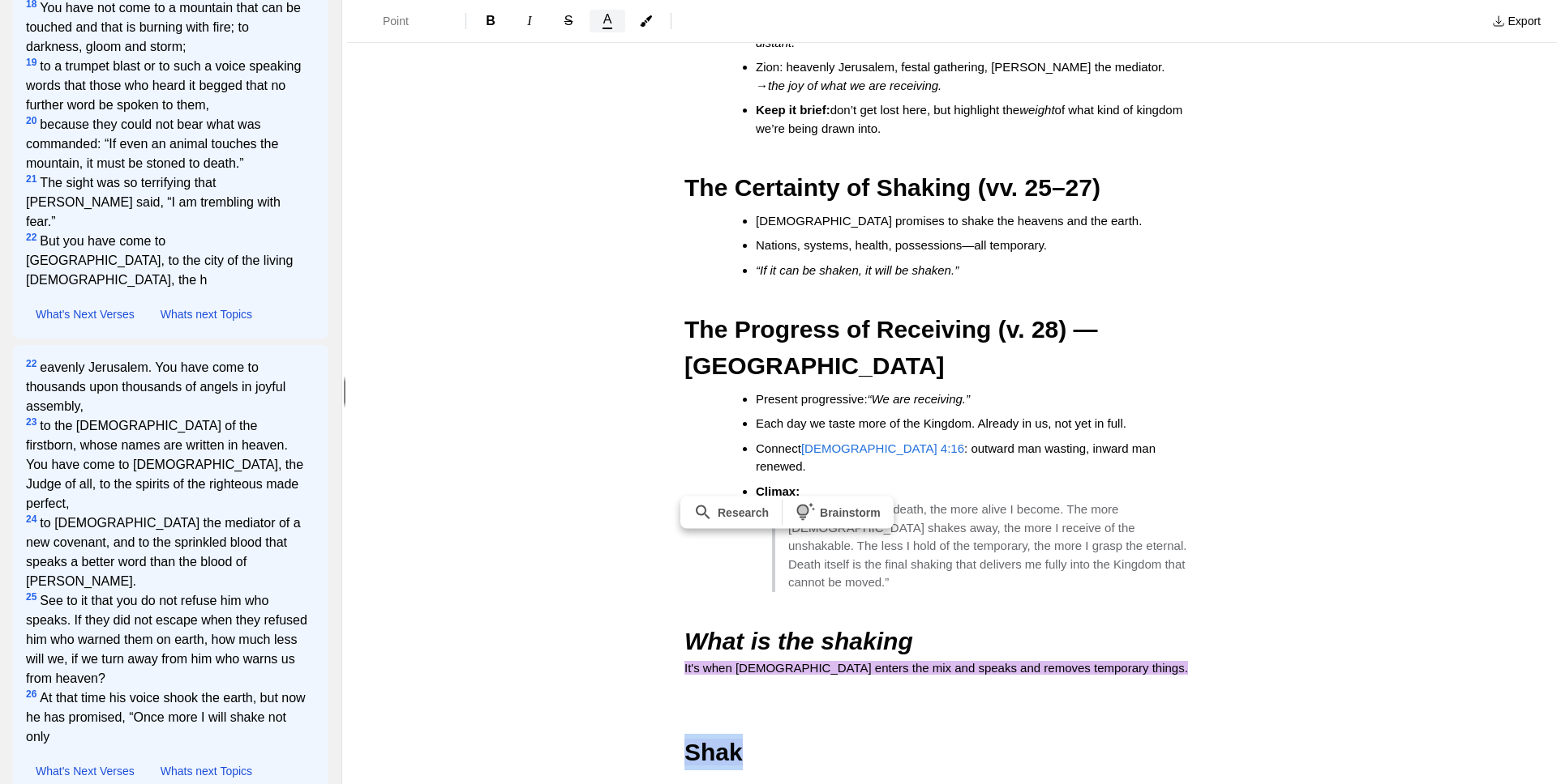
click at [608, 16] on span "A" at bounding box center [608, 19] width 9 height 13
click at [642, 16] on div "Point B I S A [PERSON_NAME] Blue Purple Orange Clear" at bounding box center [916, 21] width 1125 height 29
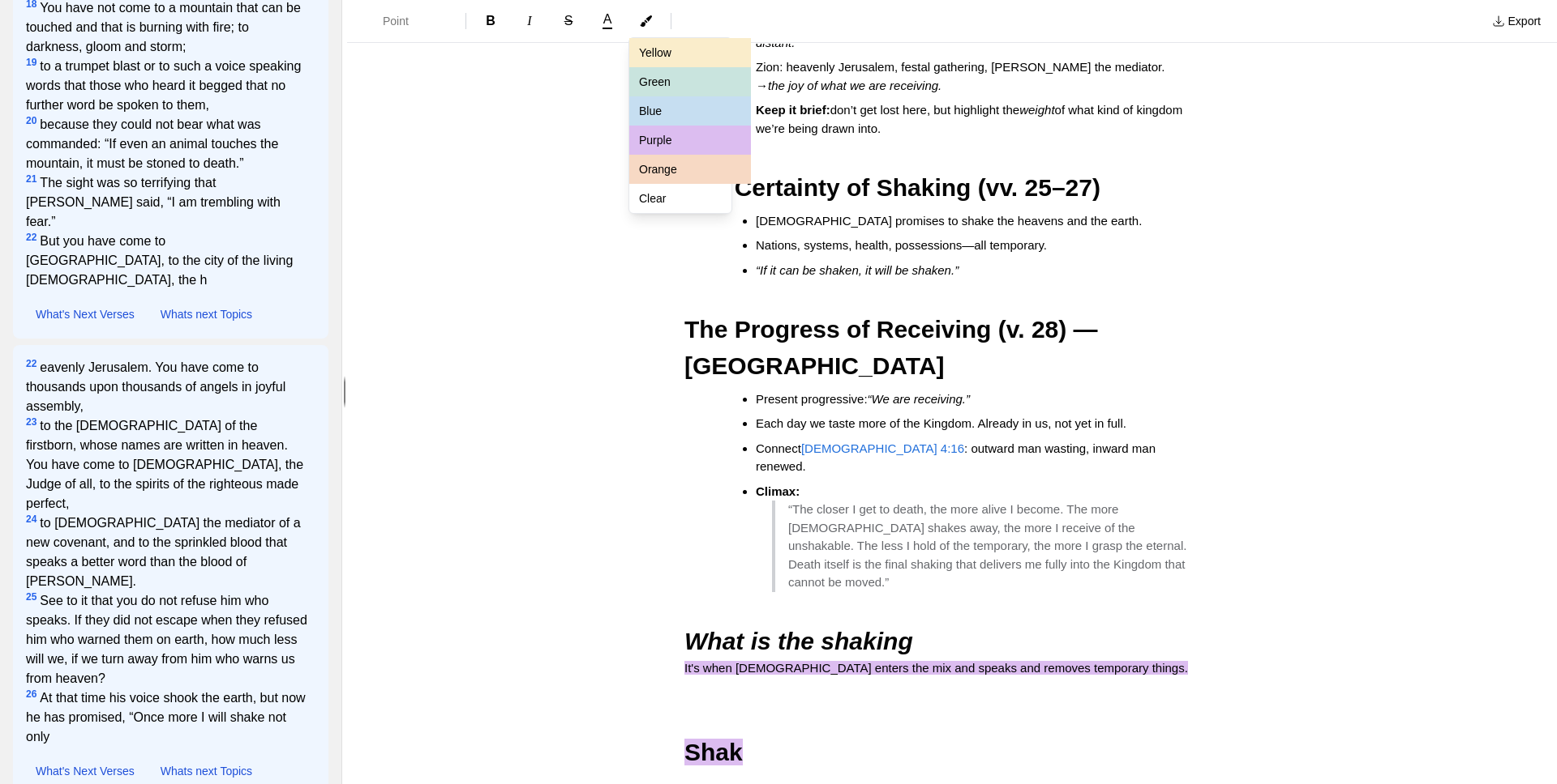
click at [642, 16] on icon "button" at bounding box center [645, 21] width 13 height 13
click at [681, 206] on button "Clear" at bounding box center [690, 197] width 121 height 29
click at [764, 601] on div "Point B I S A Yellow Green Blue Purple Orange Clear Export Details More of the …" at bounding box center [951, 392] width 1209 height 784
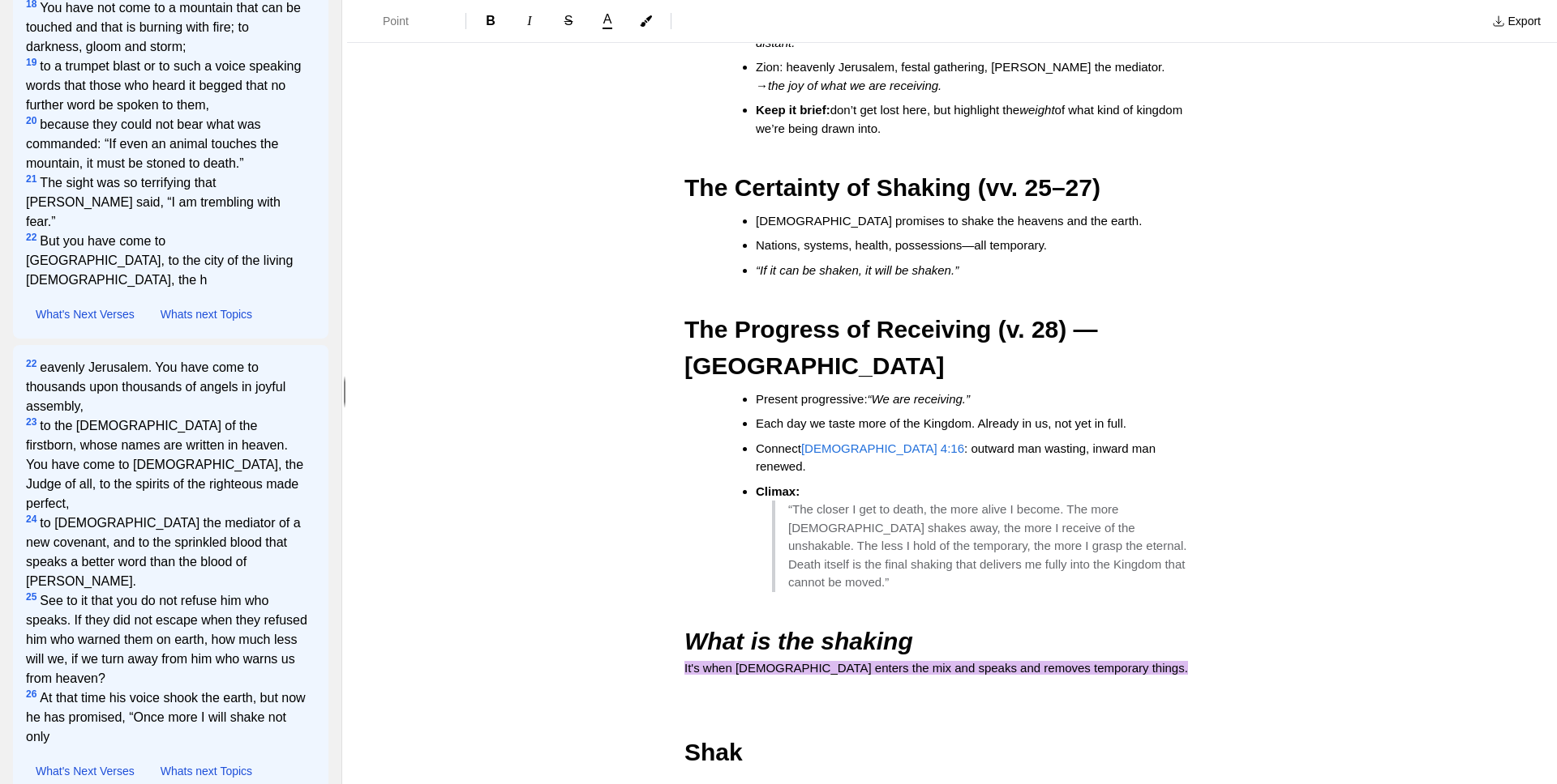
click at [762, 734] on h2 "Shak" at bounding box center [951, 752] width 535 height 37
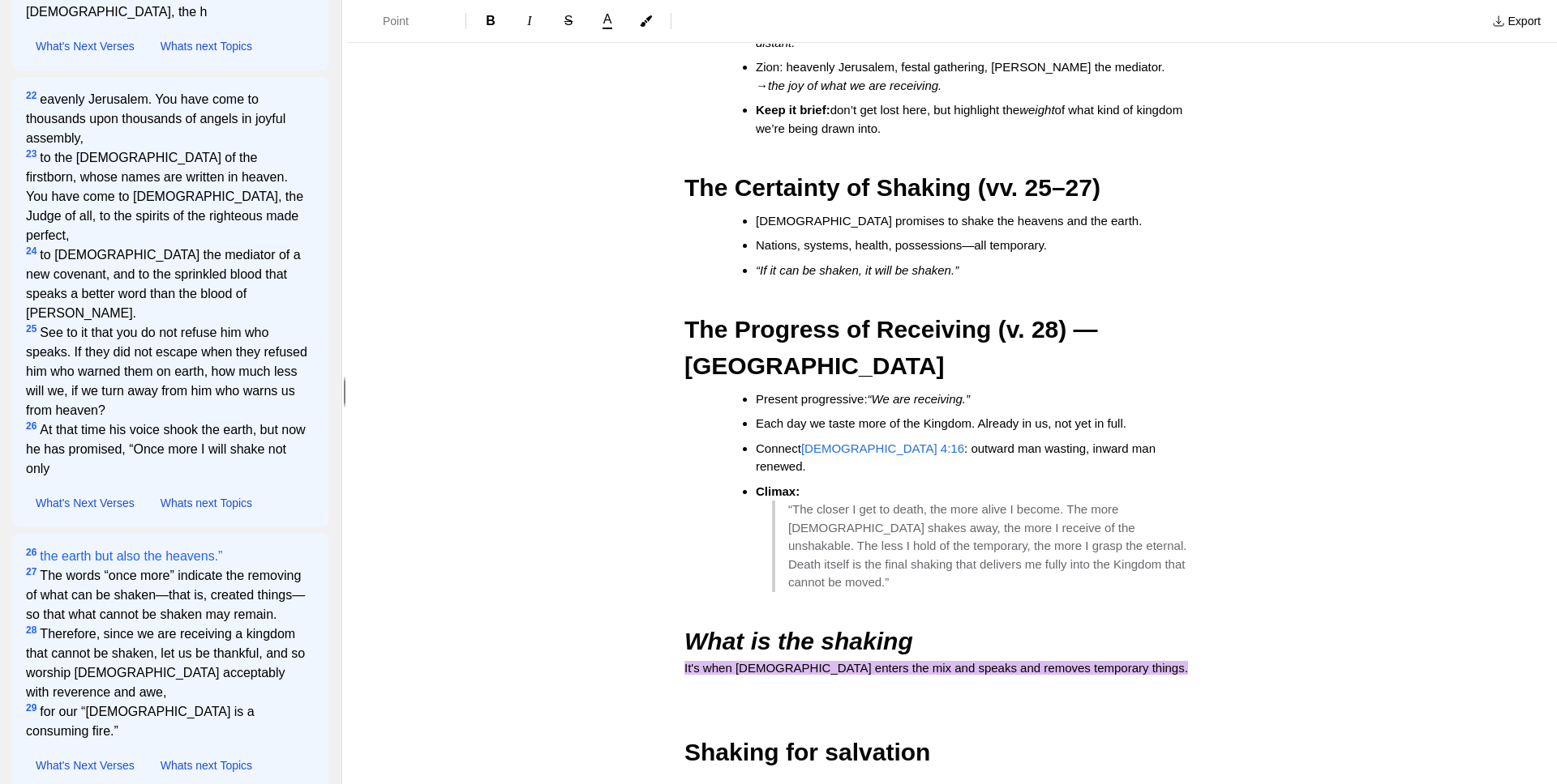
scroll to position [501, 0]
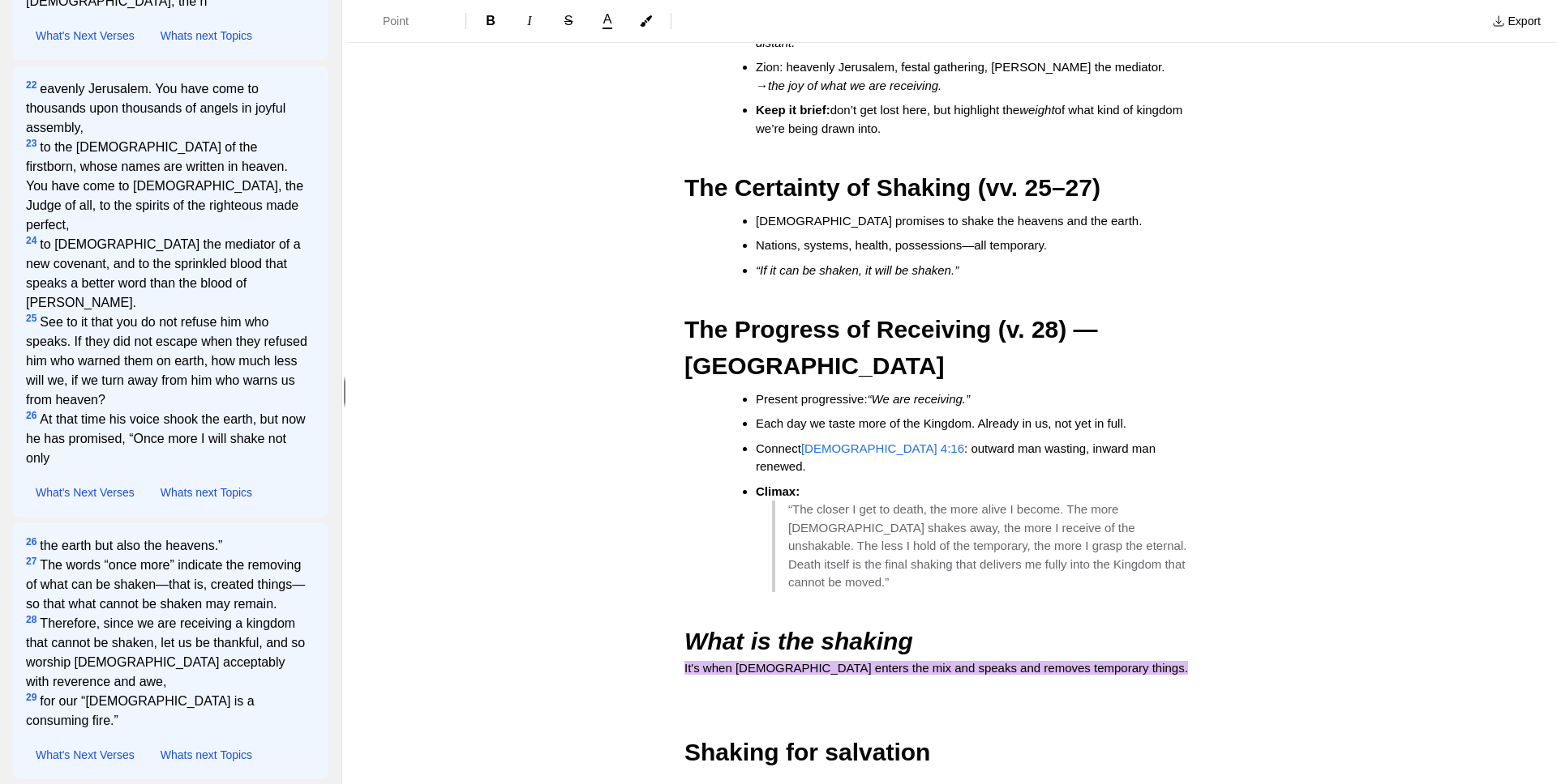
click at [778, 739] on span "Shaking for salvation" at bounding box center [806, 752] width 245 height 27
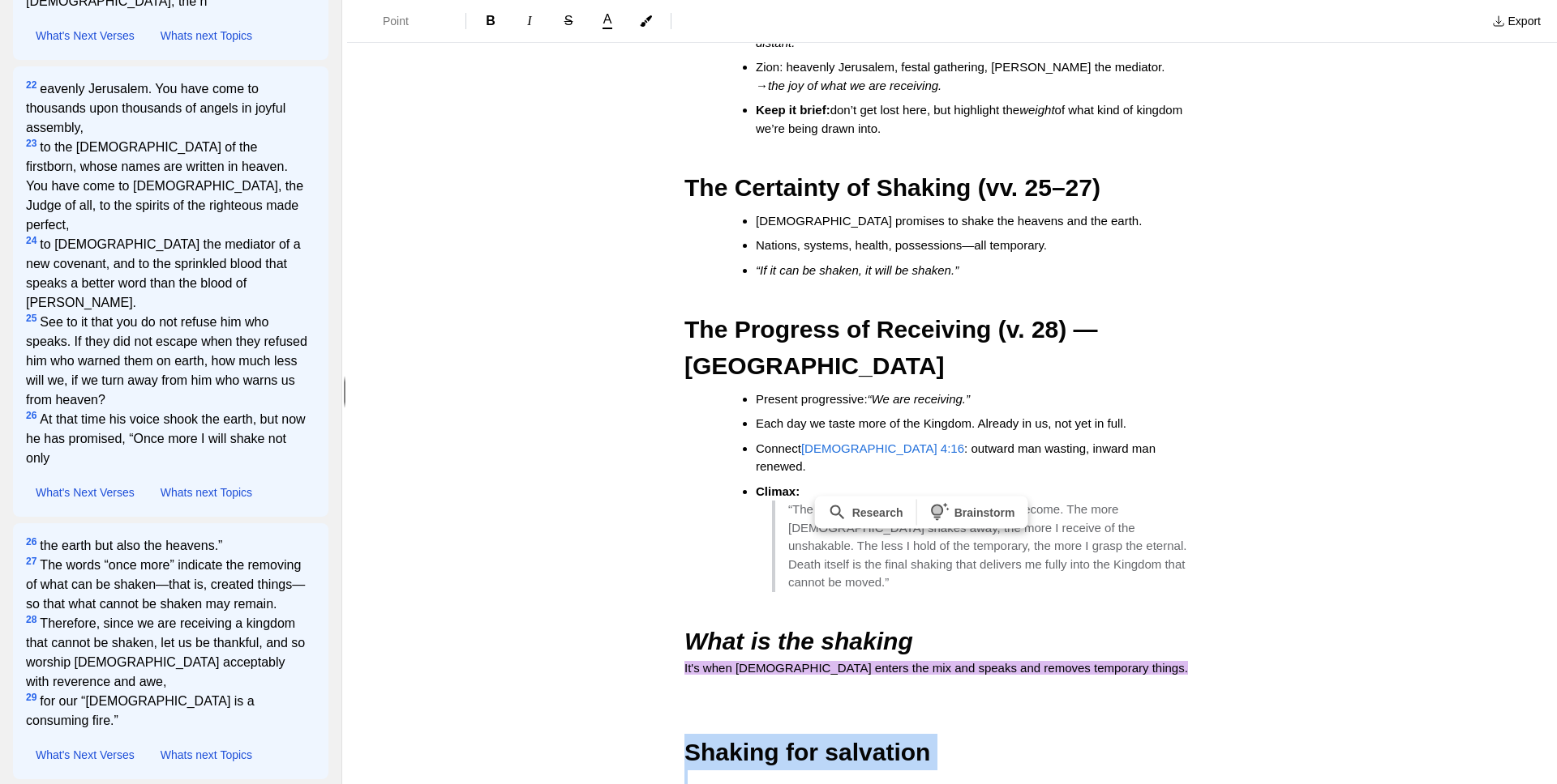
click at [778, 739] on span "Shaking for salvation" at bounding box center [806, 752] width 245 height 27
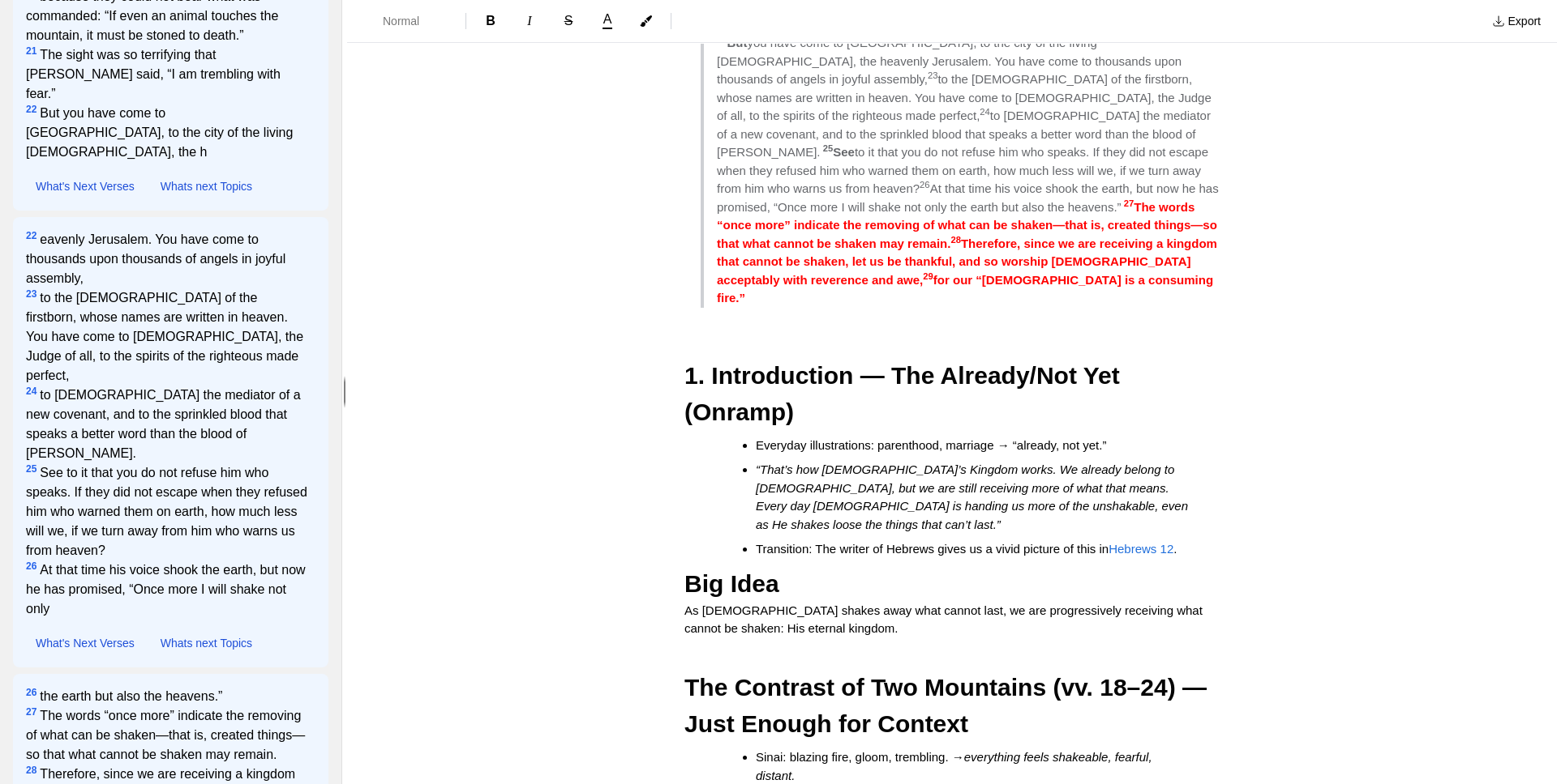
scroll to position [236, 0]
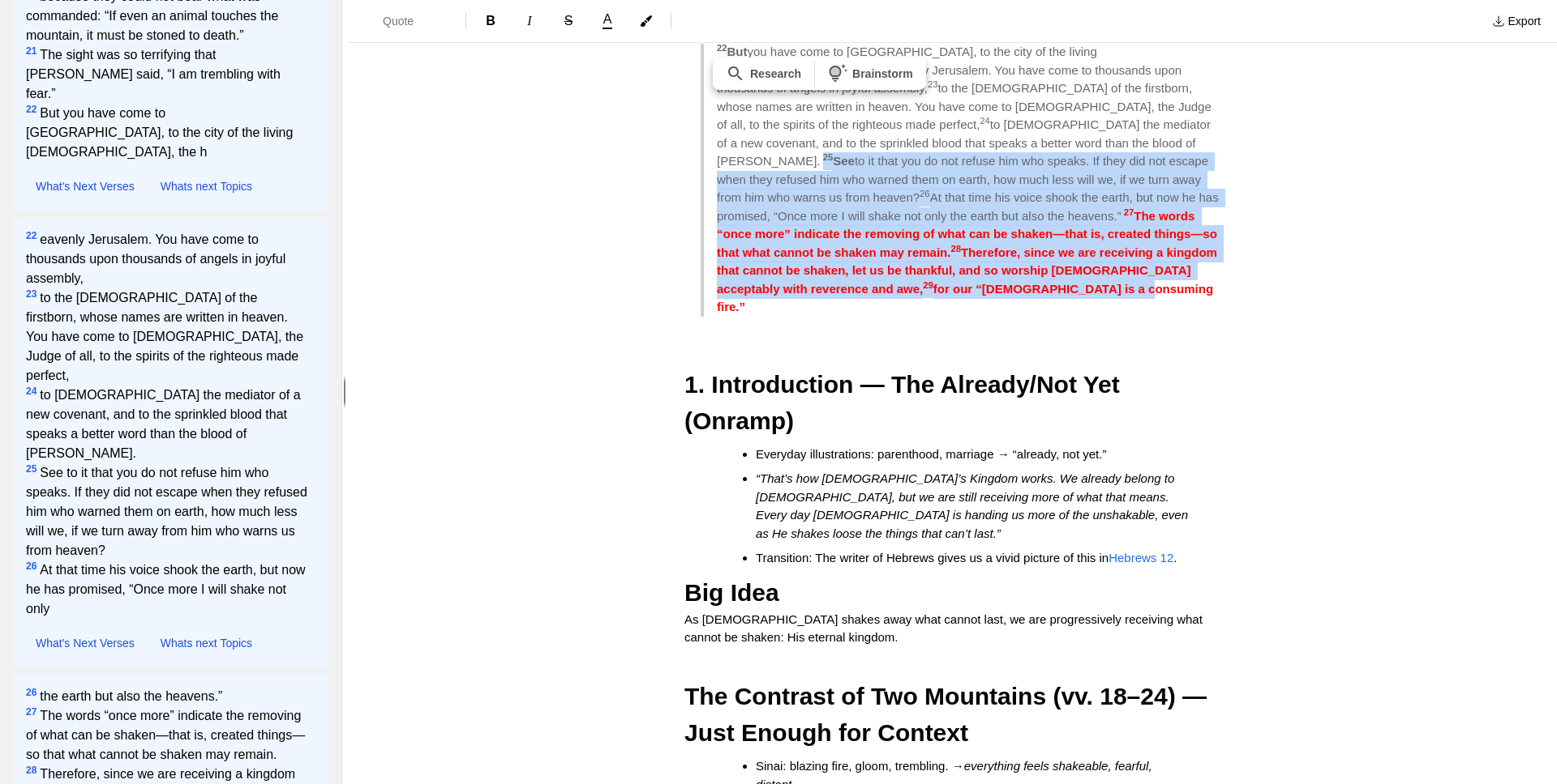
drag, startPoint x: 718, startPoint y: 139, endPoint x: 1094, endPoint y: 272, distance: 398.8
click at [778, 272] on blockquote "18 You have not come to a mountain that can be touched and that is burning with…" at bounding box center [960, 134] width 519 height 364
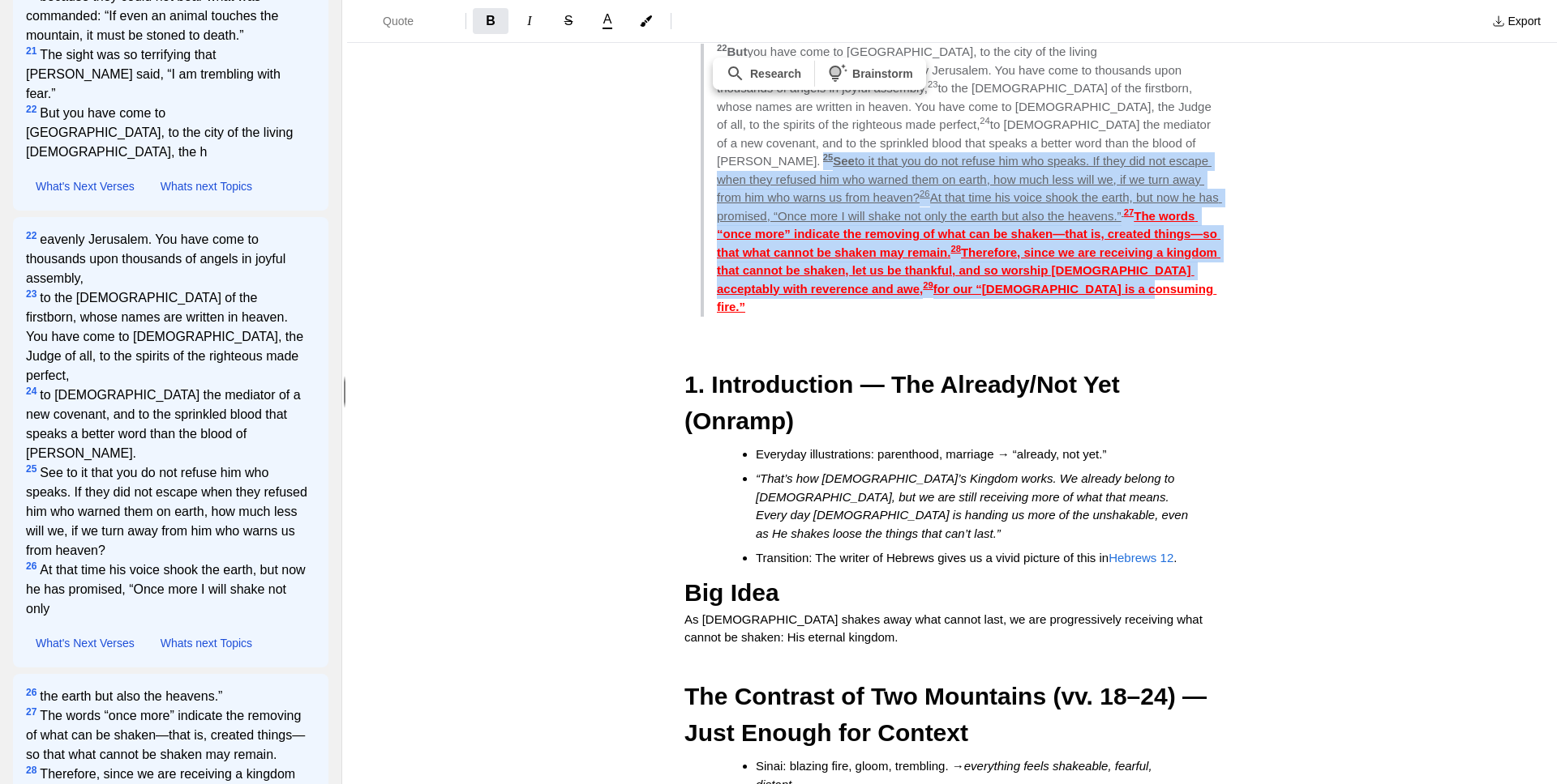
click at [778, 272] on blockquote "18 You have not come to a mountain that can be touched and that is burning with…" at bounding box center [960, 134] width 519 height 364
click at [778, 153] on strong "25" at bounding box center [828, 158] width 11 height 10
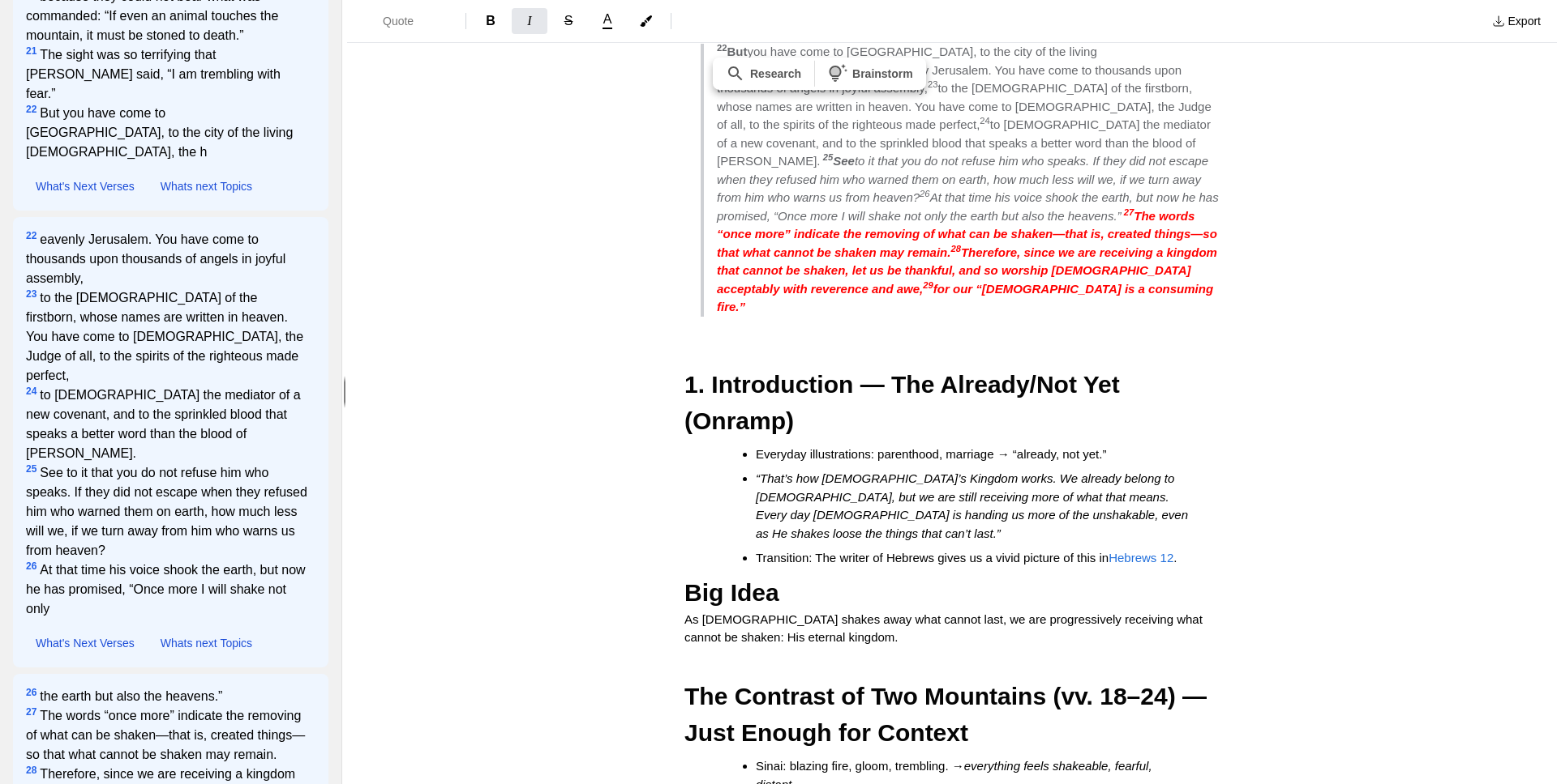
click at [778, 341] on p at bounding box center [951, 350] width 535 height 19
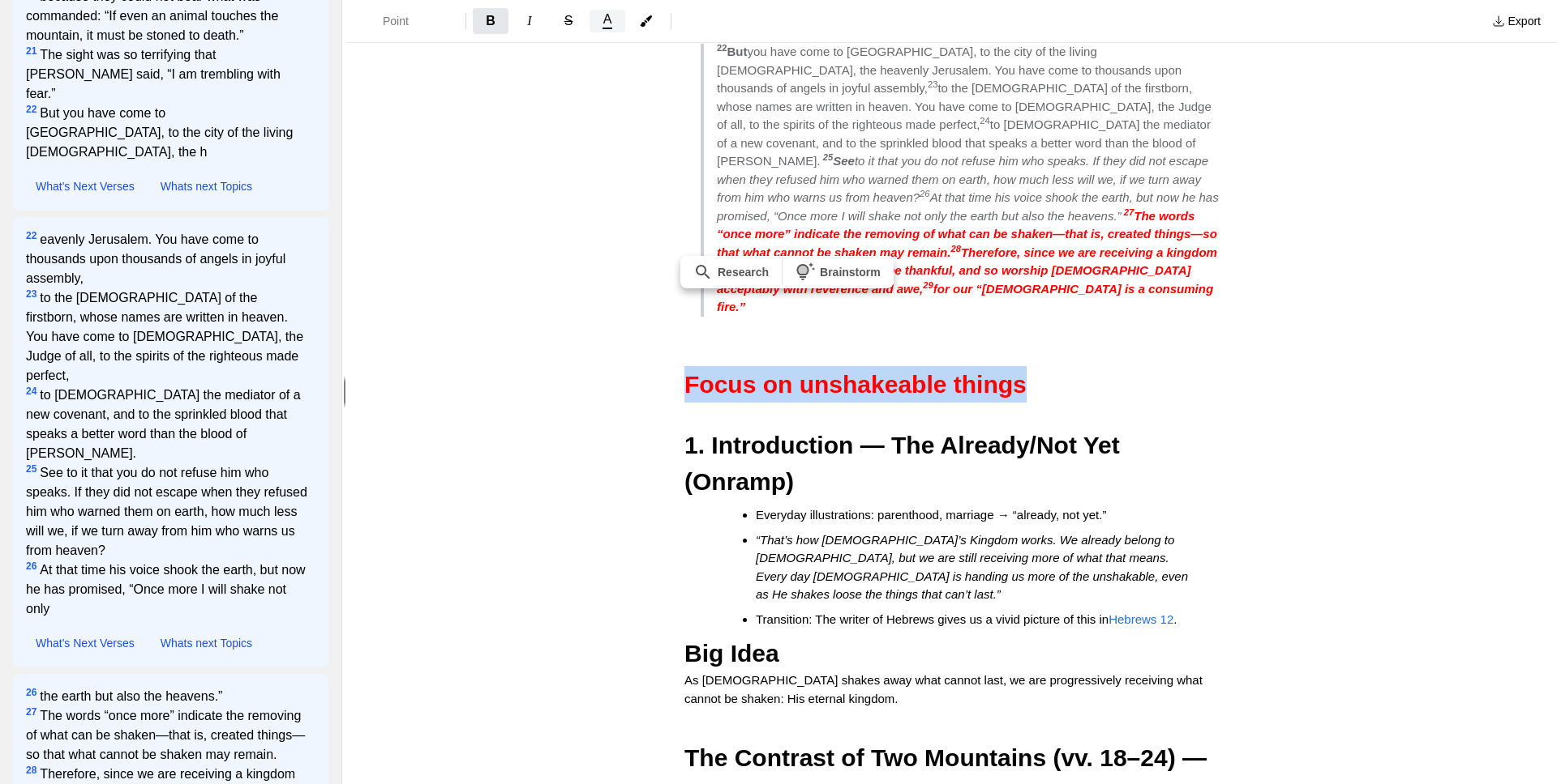
click at [613, 27] on button "A" at bounding box center [608, 21] width 36 height 23
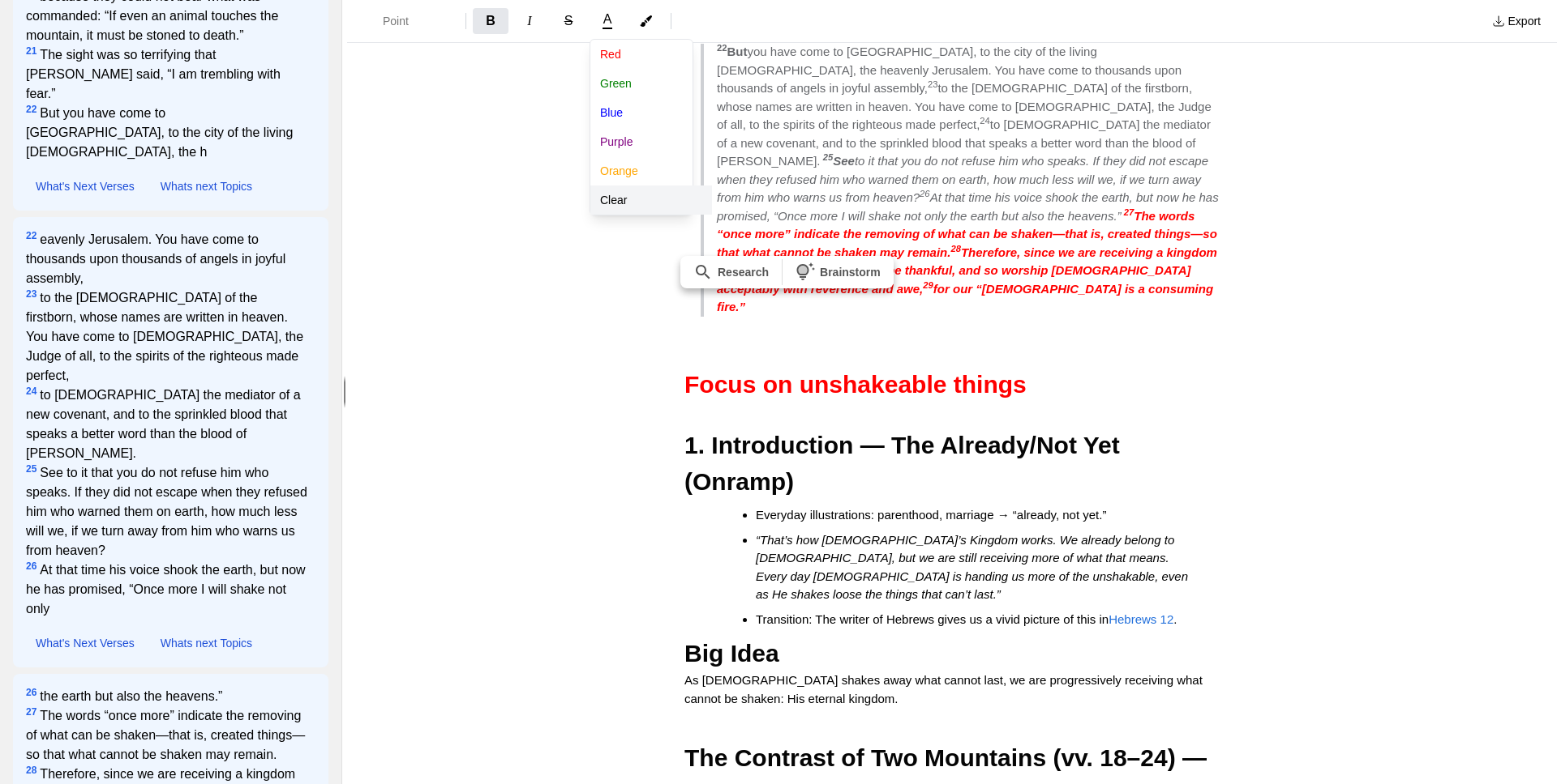
click at [603, 196] on button "Clear" at bounding box center [650, 199] width 121 height 29
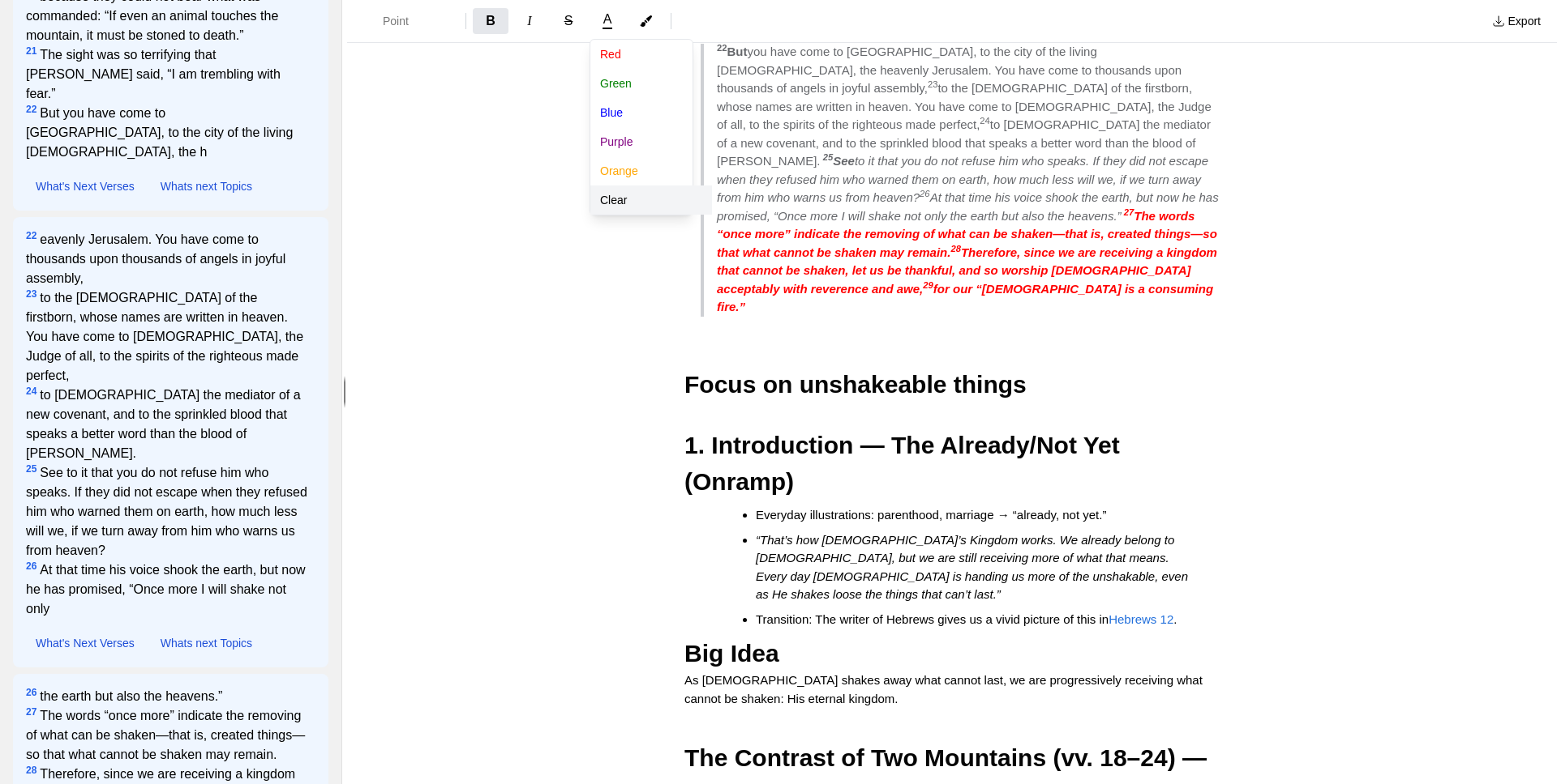
click at [778, 351] on div "Point B I S A [PERSON_NAME] Blue Purple Orange Clear Export Details More of the…" at bounding box center [951, 392] width 1209 height 784
click at [778, 366] on h2 "Focus on unshakeable things" at bounding box center [951, 384] width 535 height 37
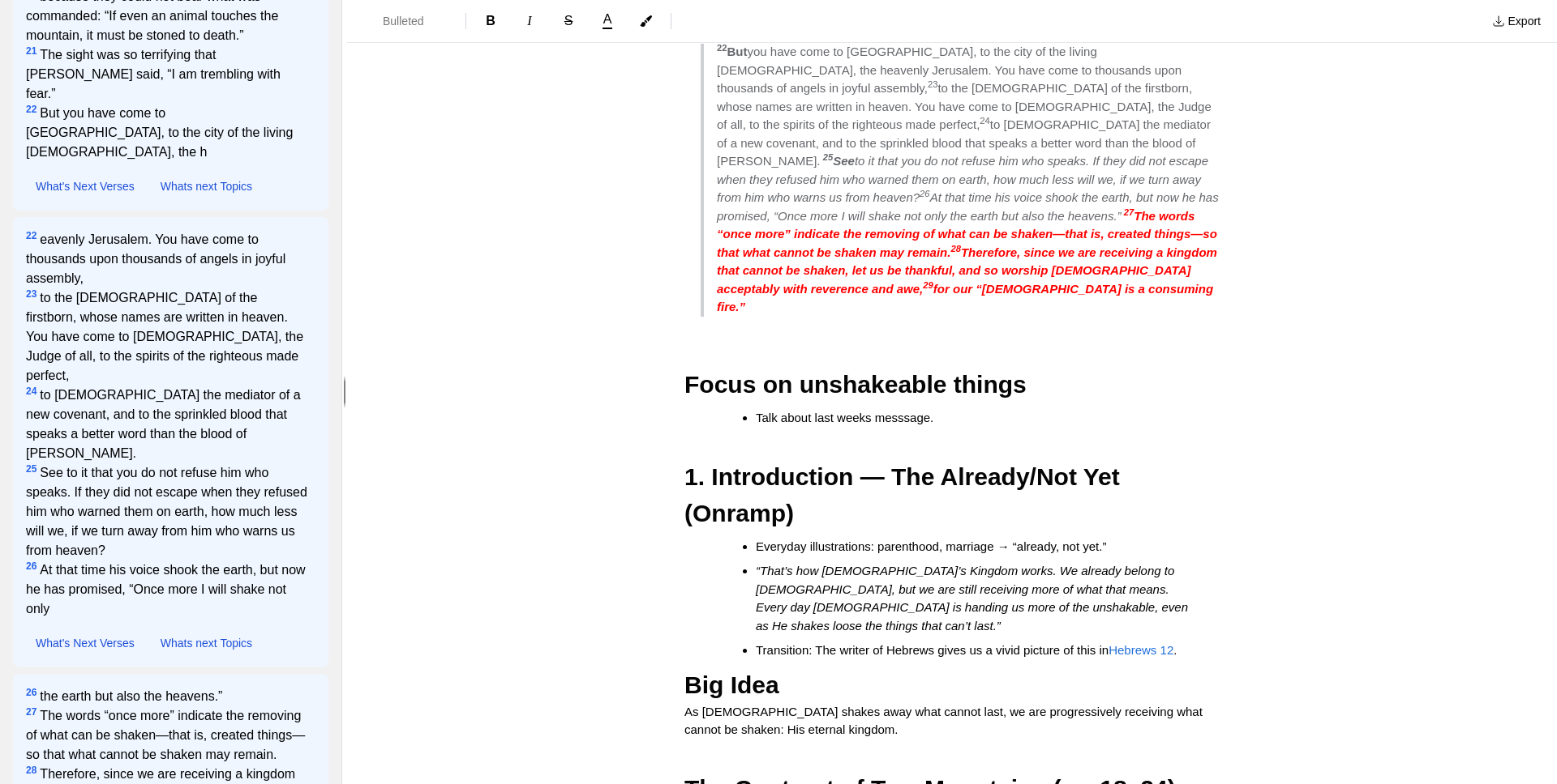
click at [778, 411] on span "Talk about last weeks messsage." at bounding box center [844, 418] width 178 height 14
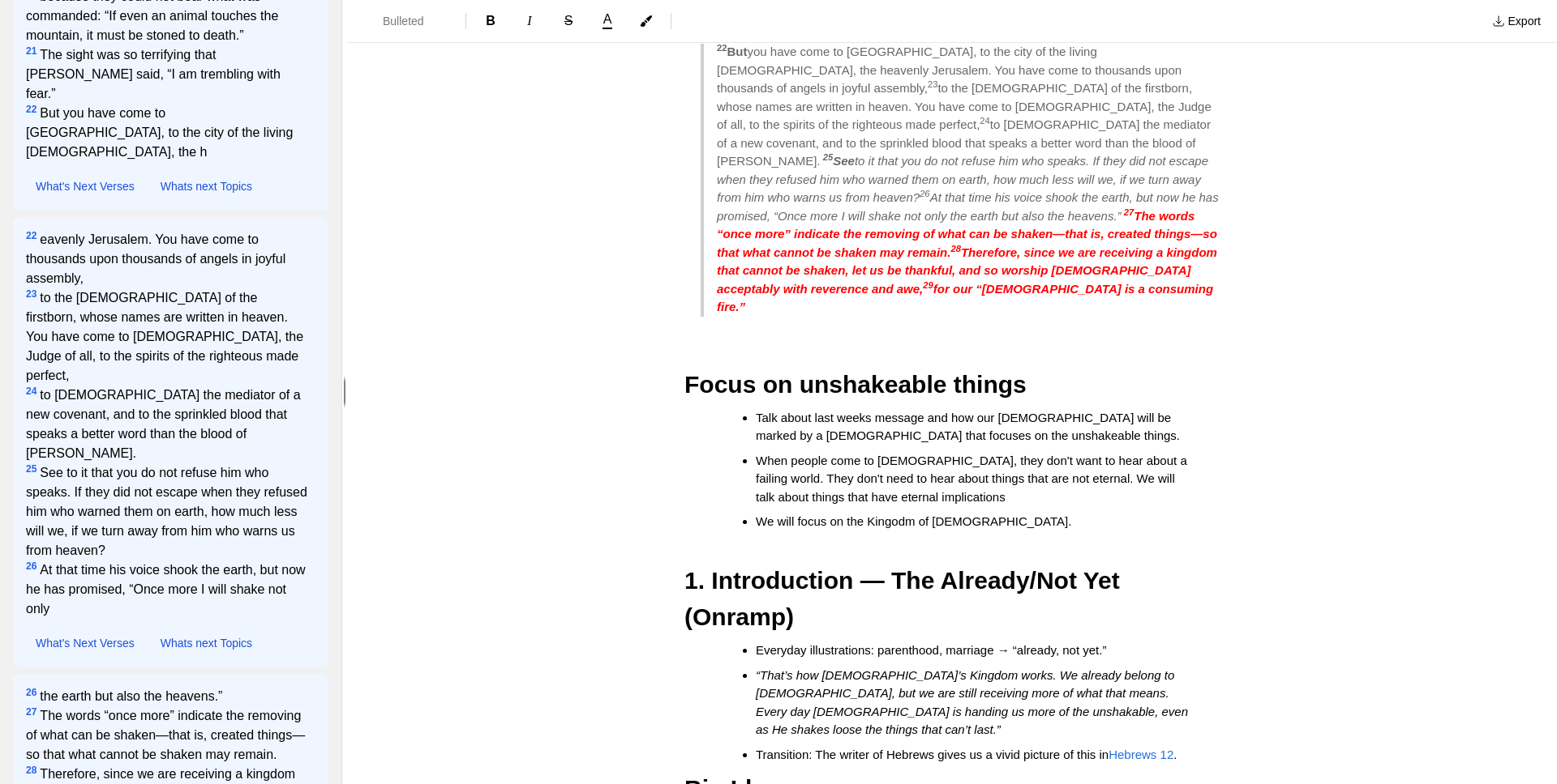
click at [778, 513] on li "We will focus on the Kingodm of [DEMOGRAPHIC_DATA]." at bounding box center [974, 522] width 438 height 19
click at [778, 515] on span "We will focus on the Kingodm of [DEMOGRAPHIC_DATA]." at bounding box center [914, 522] width 316 height 14
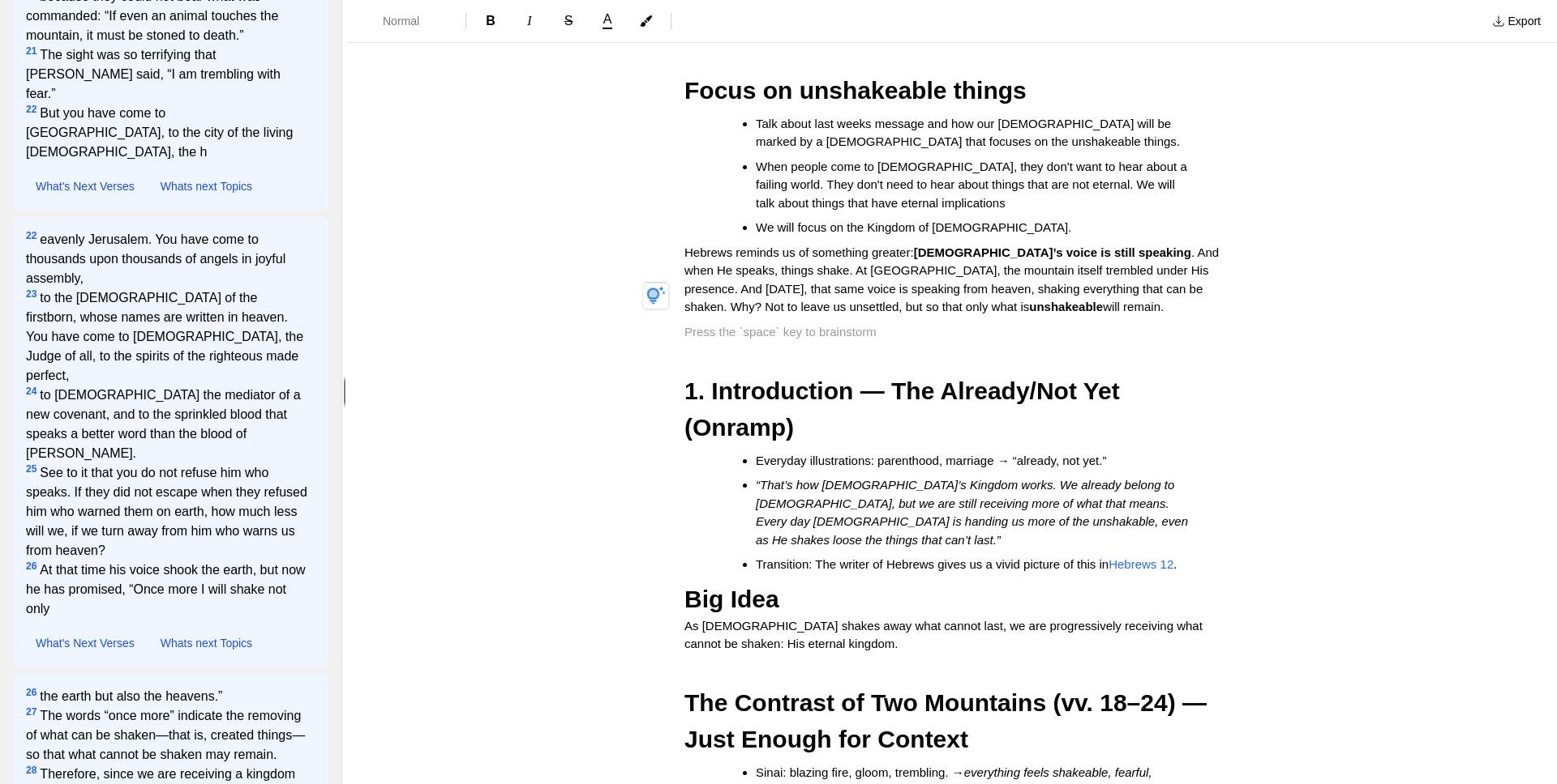
scroll to position [546, 0]
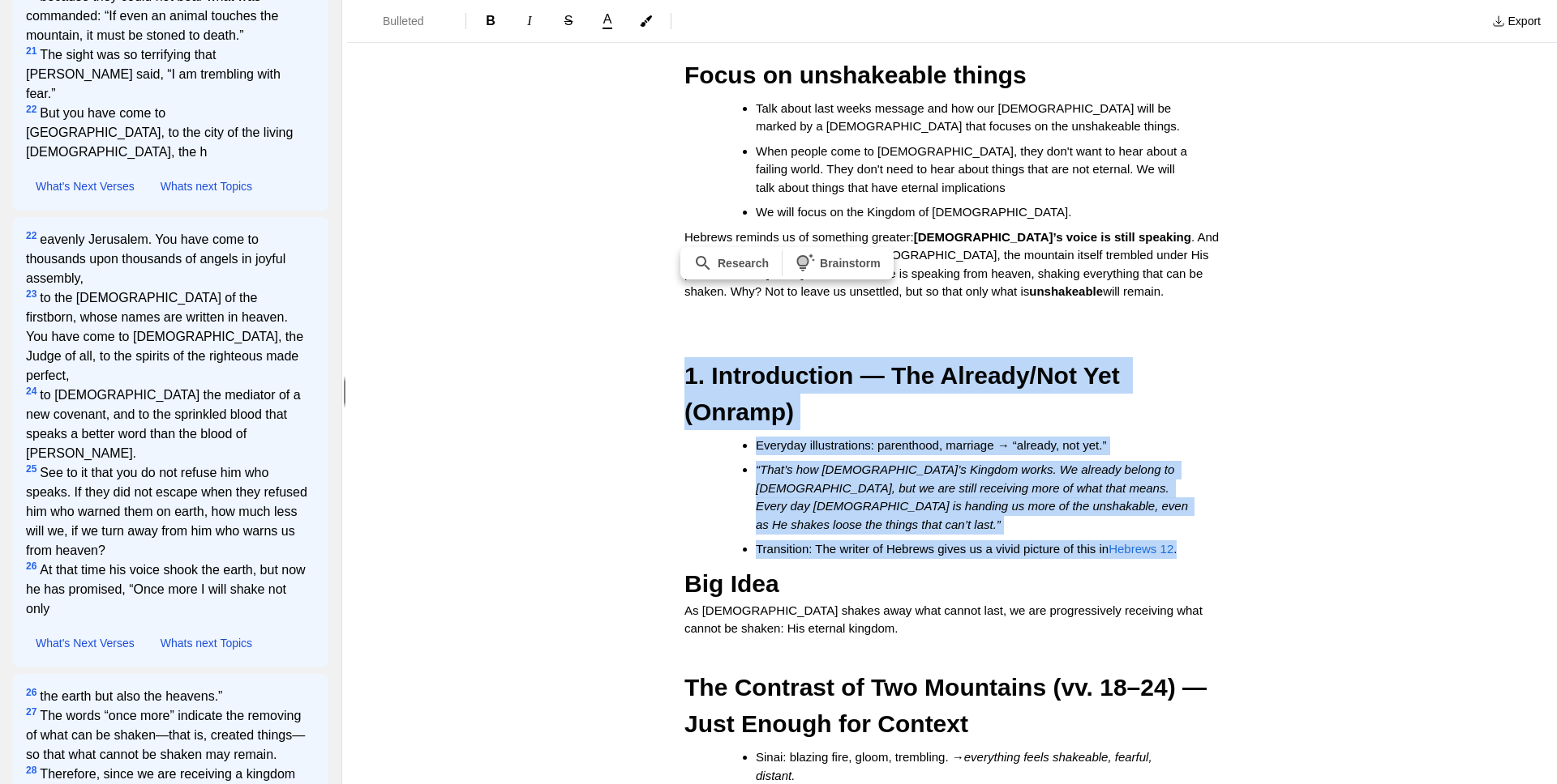
drag, startPoint x: 1238, startPoint y: 457, endPoint x: 689, endPoint y: 344, distance: 560.5
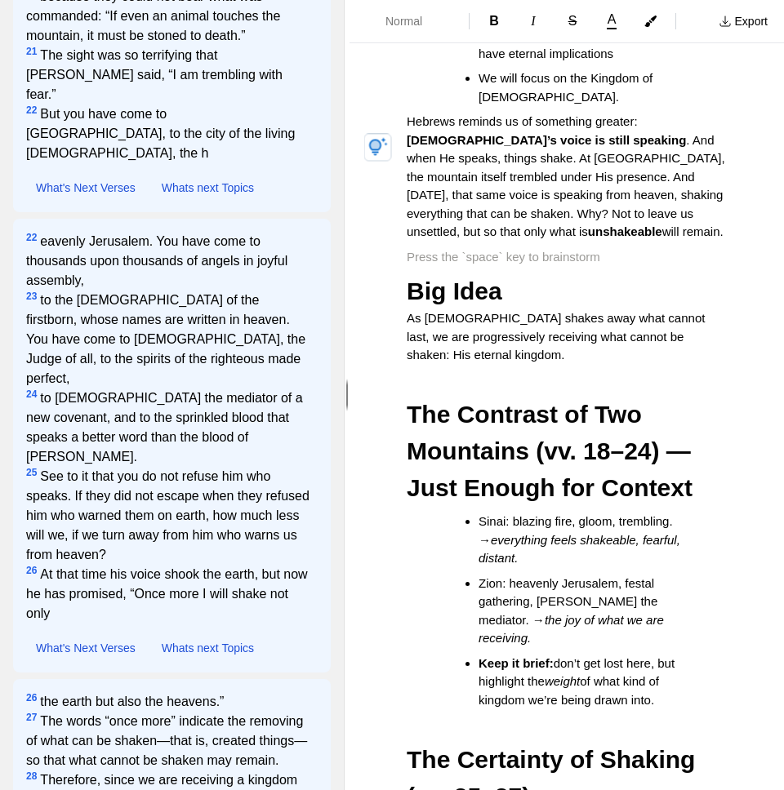
scroll to position [1751, 0]
